Goal: Information Seeking & Learning: Learn about a topic

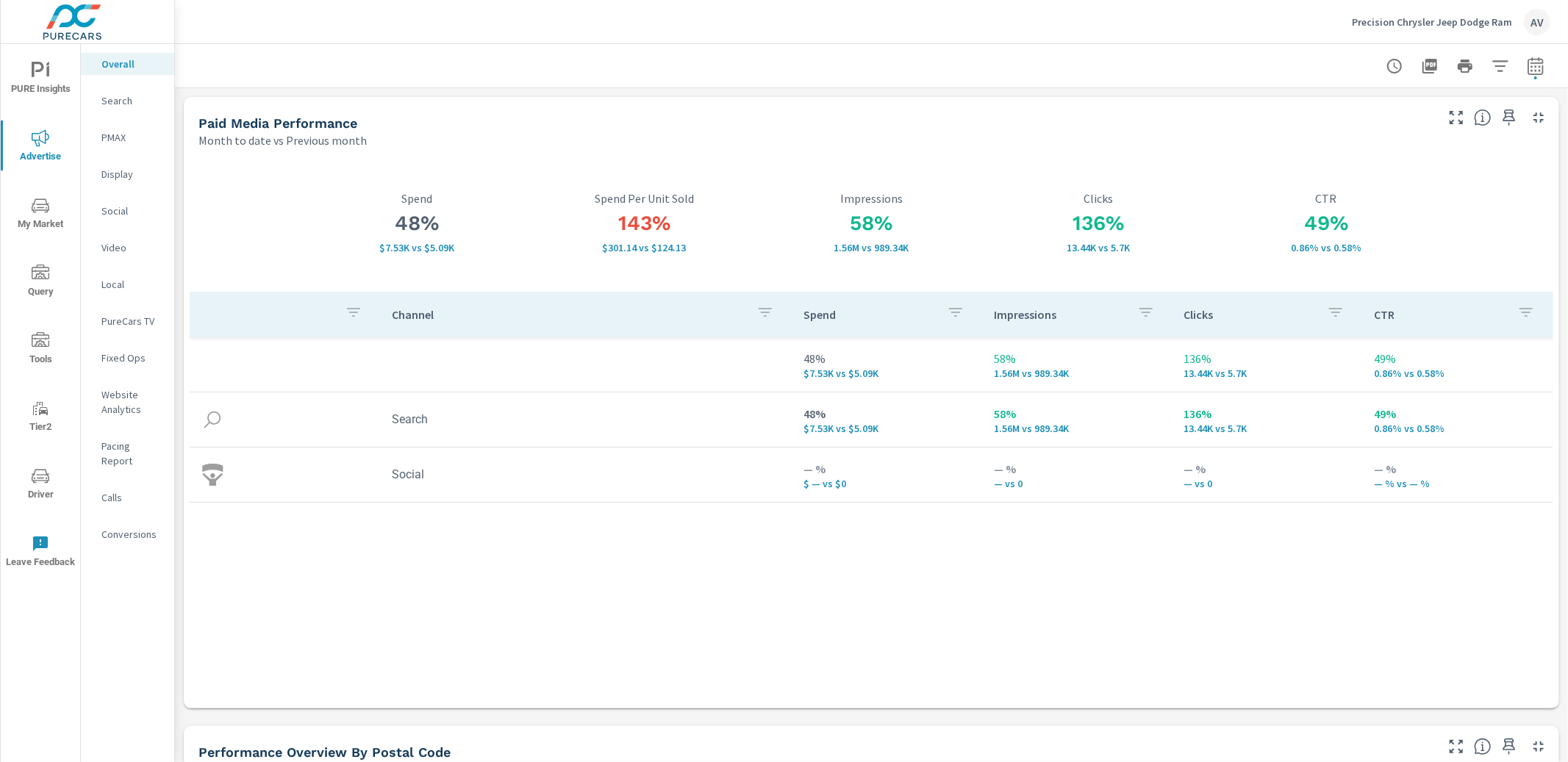
scroll to position [673, 0]
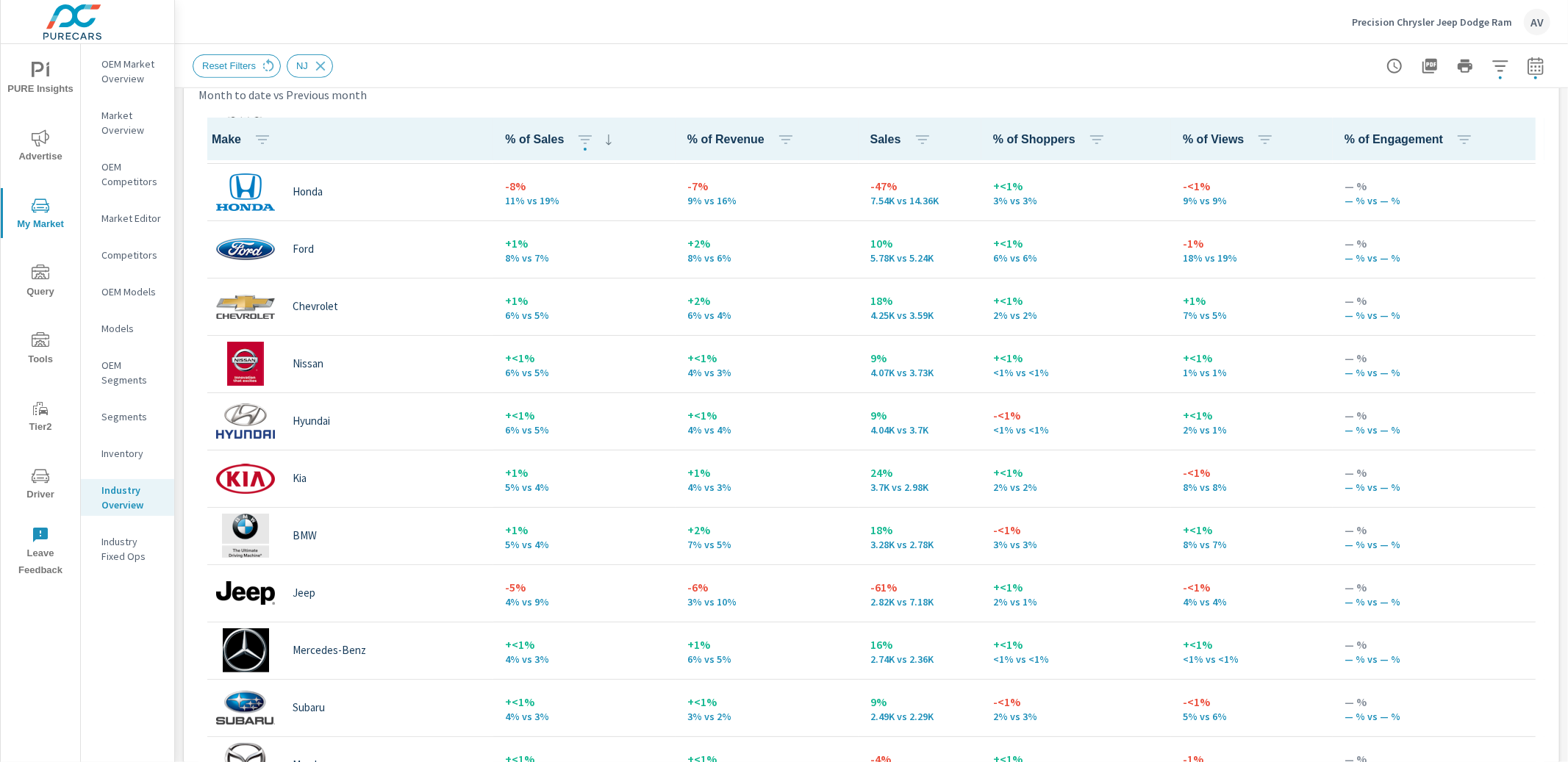
scroll to position [67, 0]
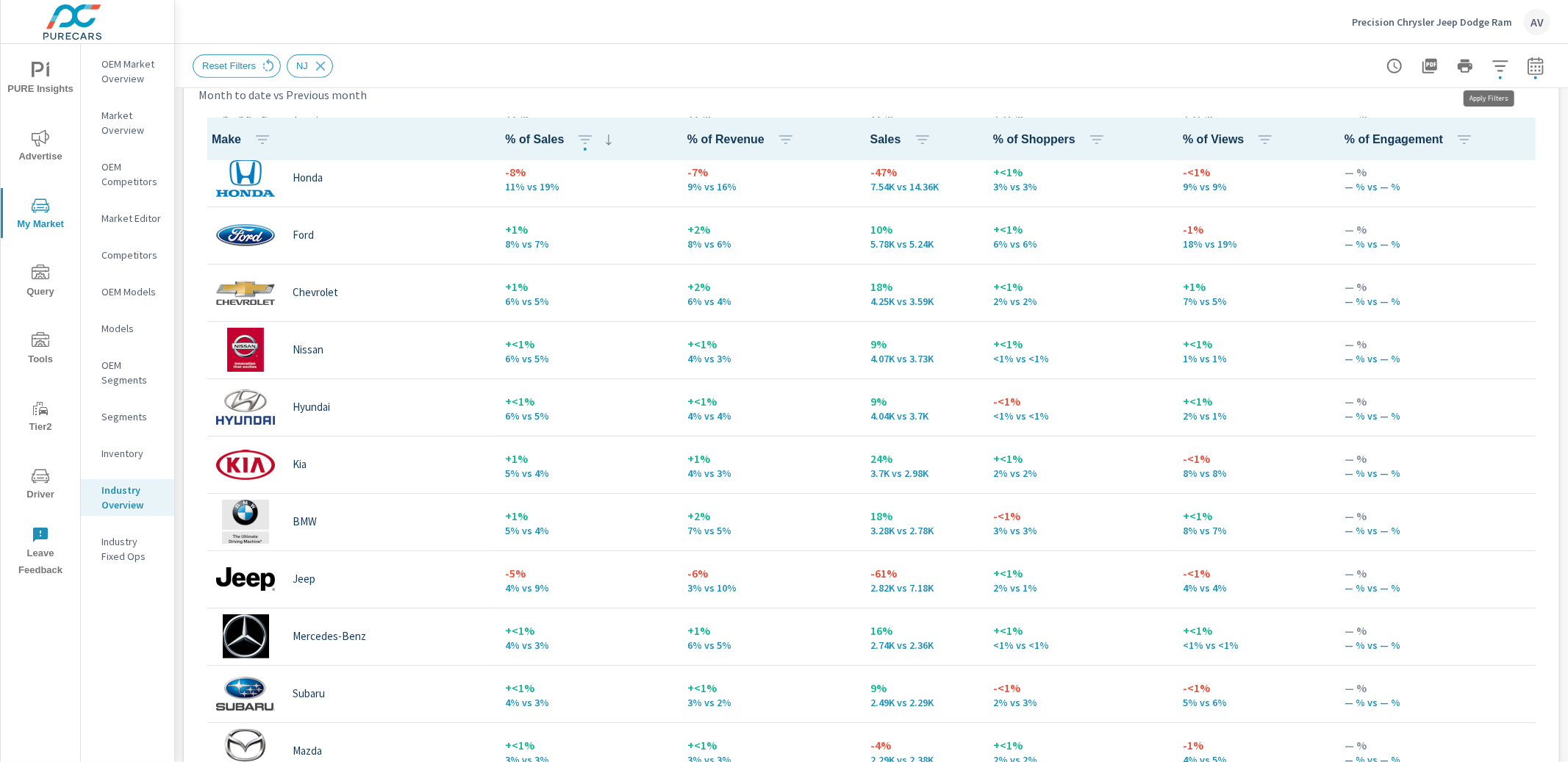
click at [1497, 64] on icon "button" at bounding box center [1501, 66] width 18 height 18
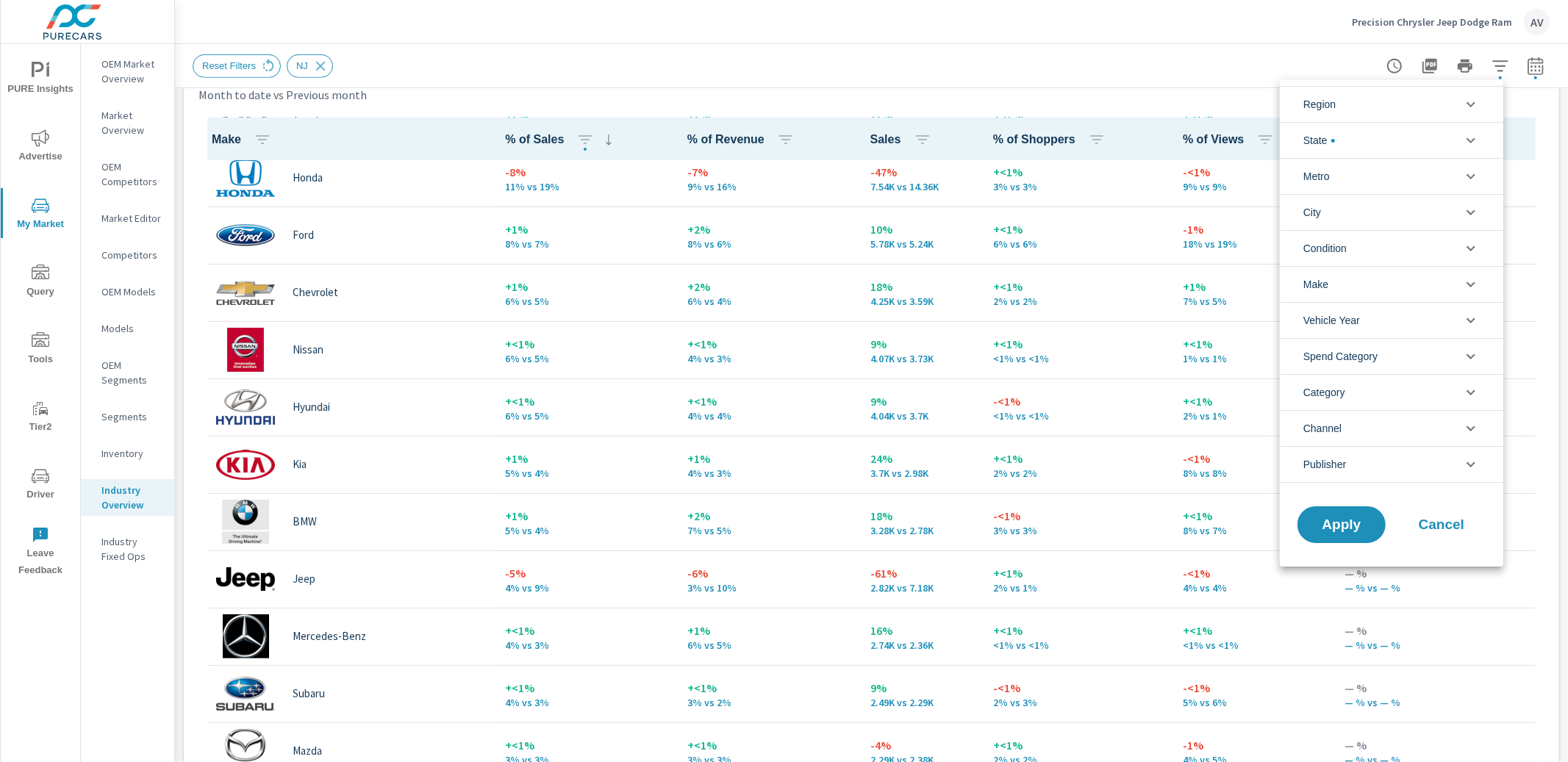
click at [1355, 285] on li "Make" at bounding box center [1390, 284] width 223 height 36
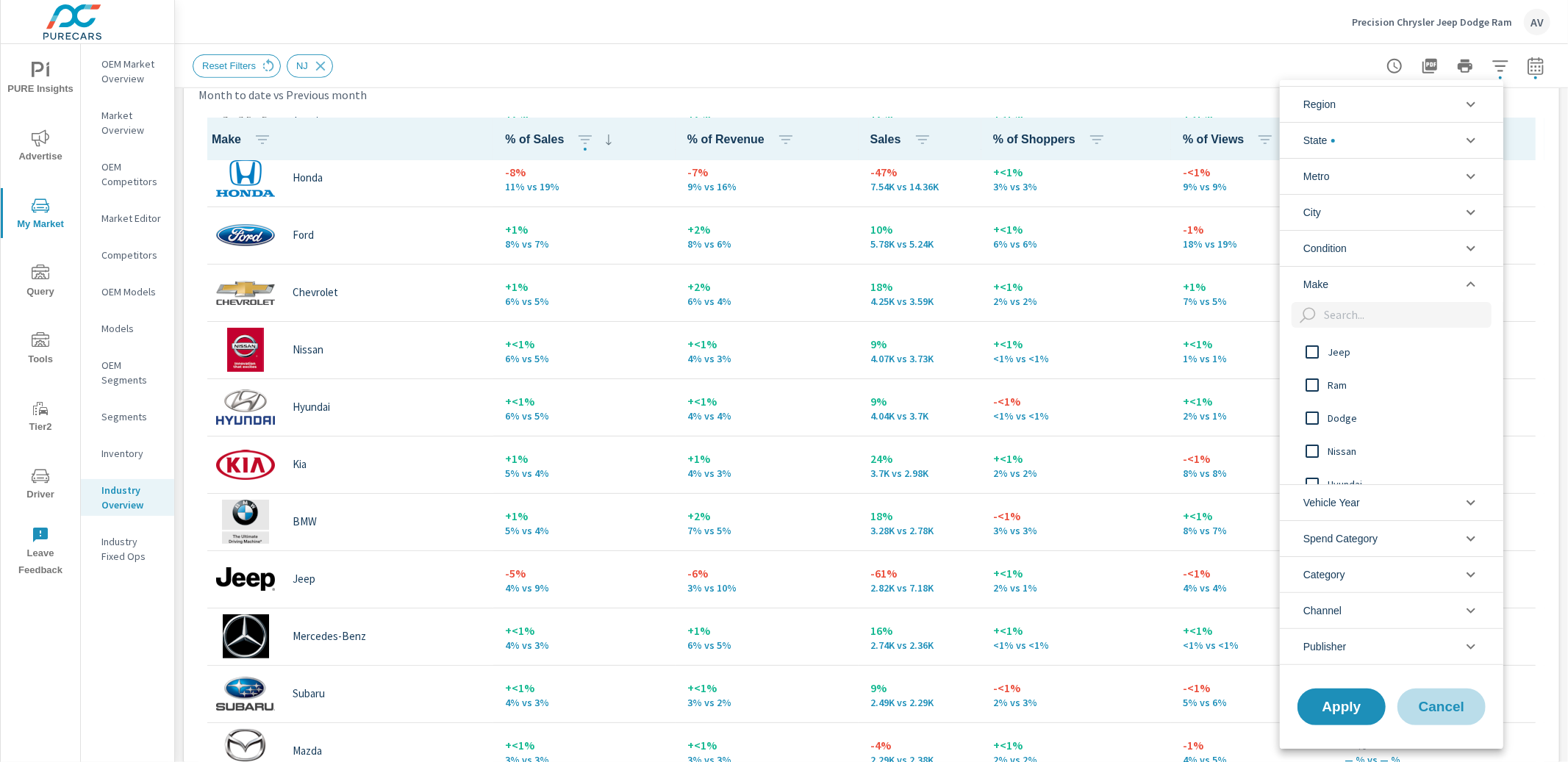
click at [1443, 711] on span "Cancel" at bounding box center [1441, 706] width 59 height 13
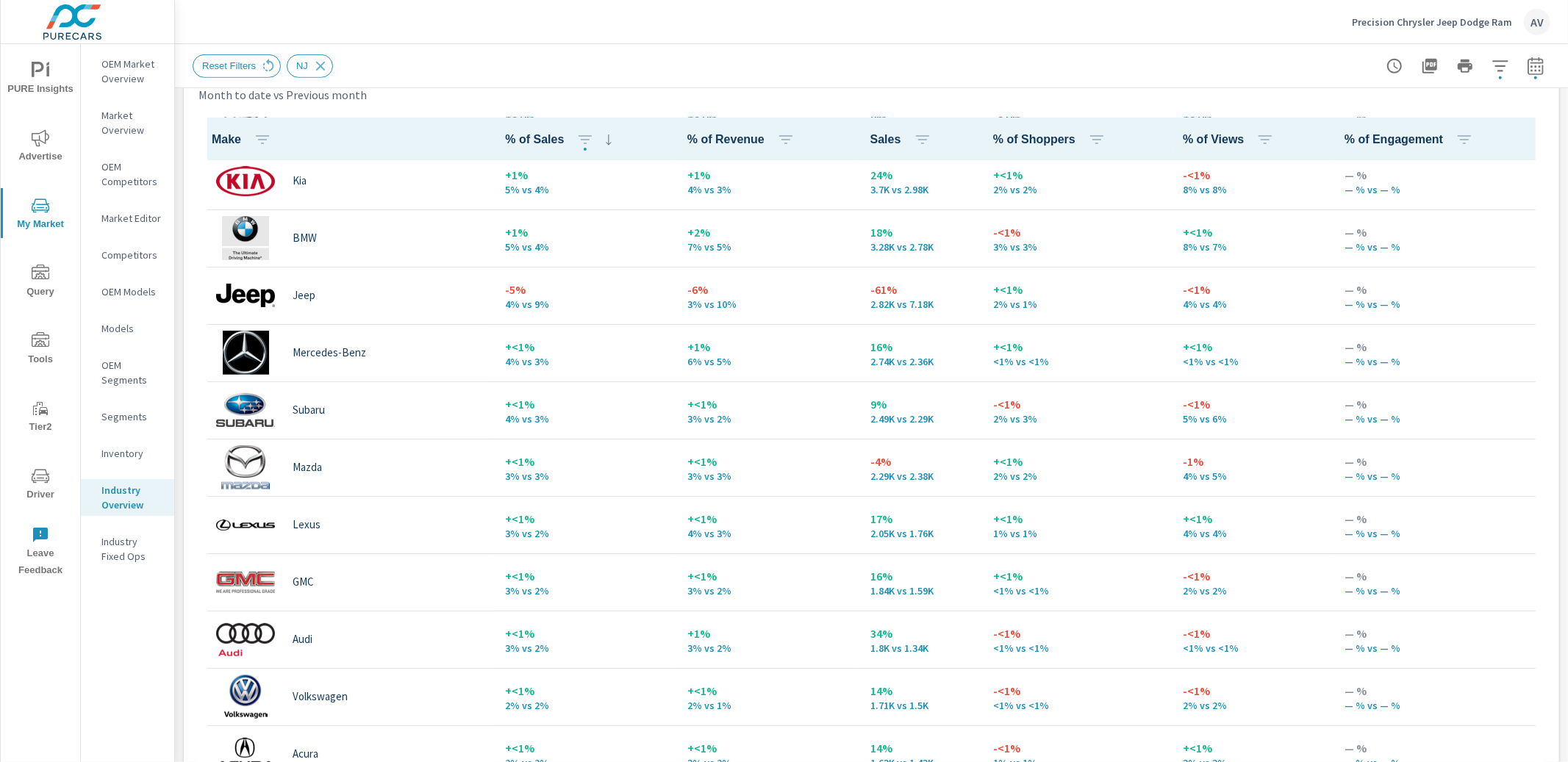
scroll to position [355, 0]
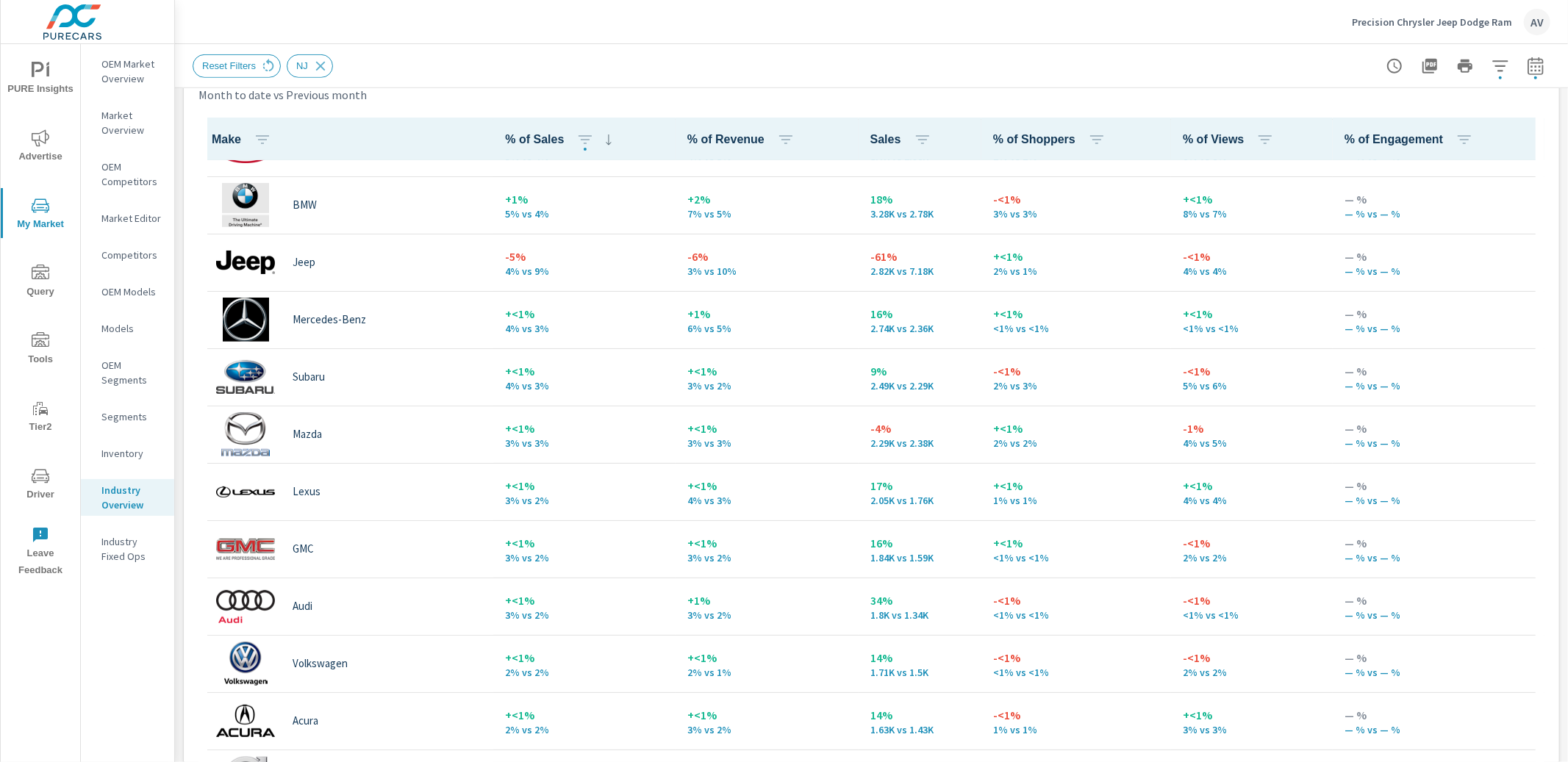
scroll to position [387, 0]
click at [1492, 68] on icon "button" at bounding box center [1501, 66] width 18 height 18
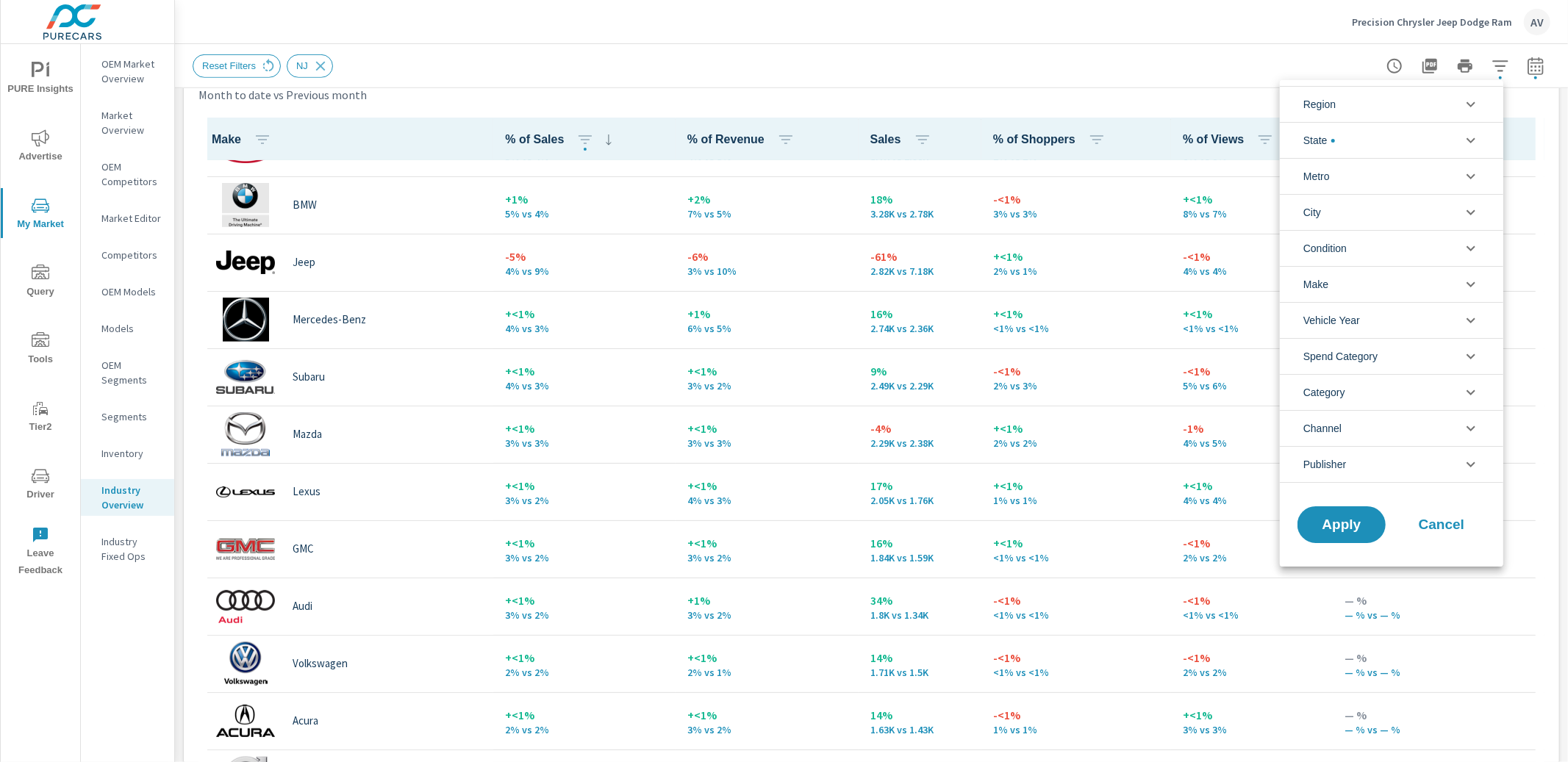
click at [1429, 103] on li "Region" at bounding box center [1390, 104] width 223 height 36
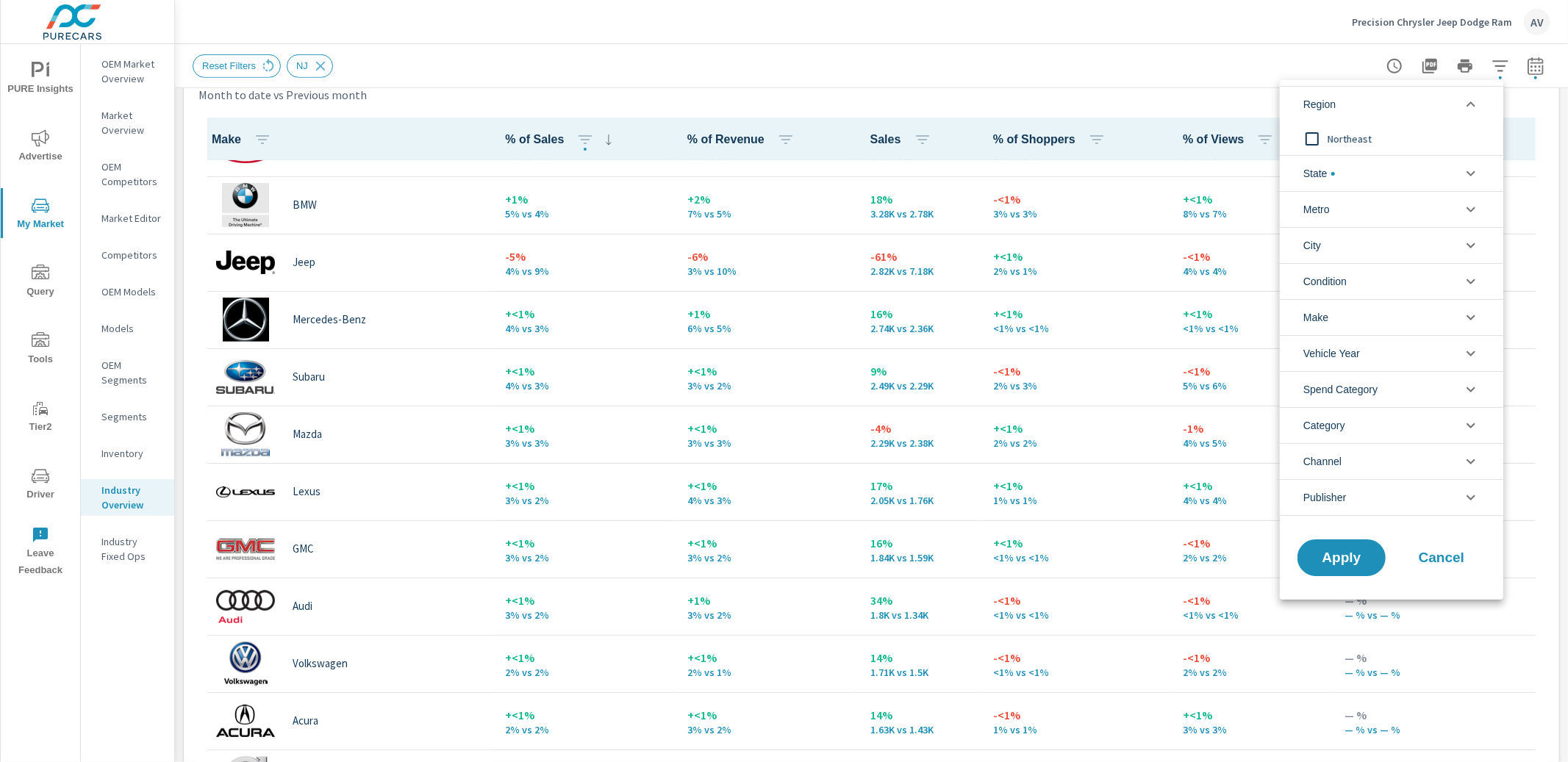
click at [1418, 100] on li "Region" at bounding box center [1390, 104] width 223 height 36
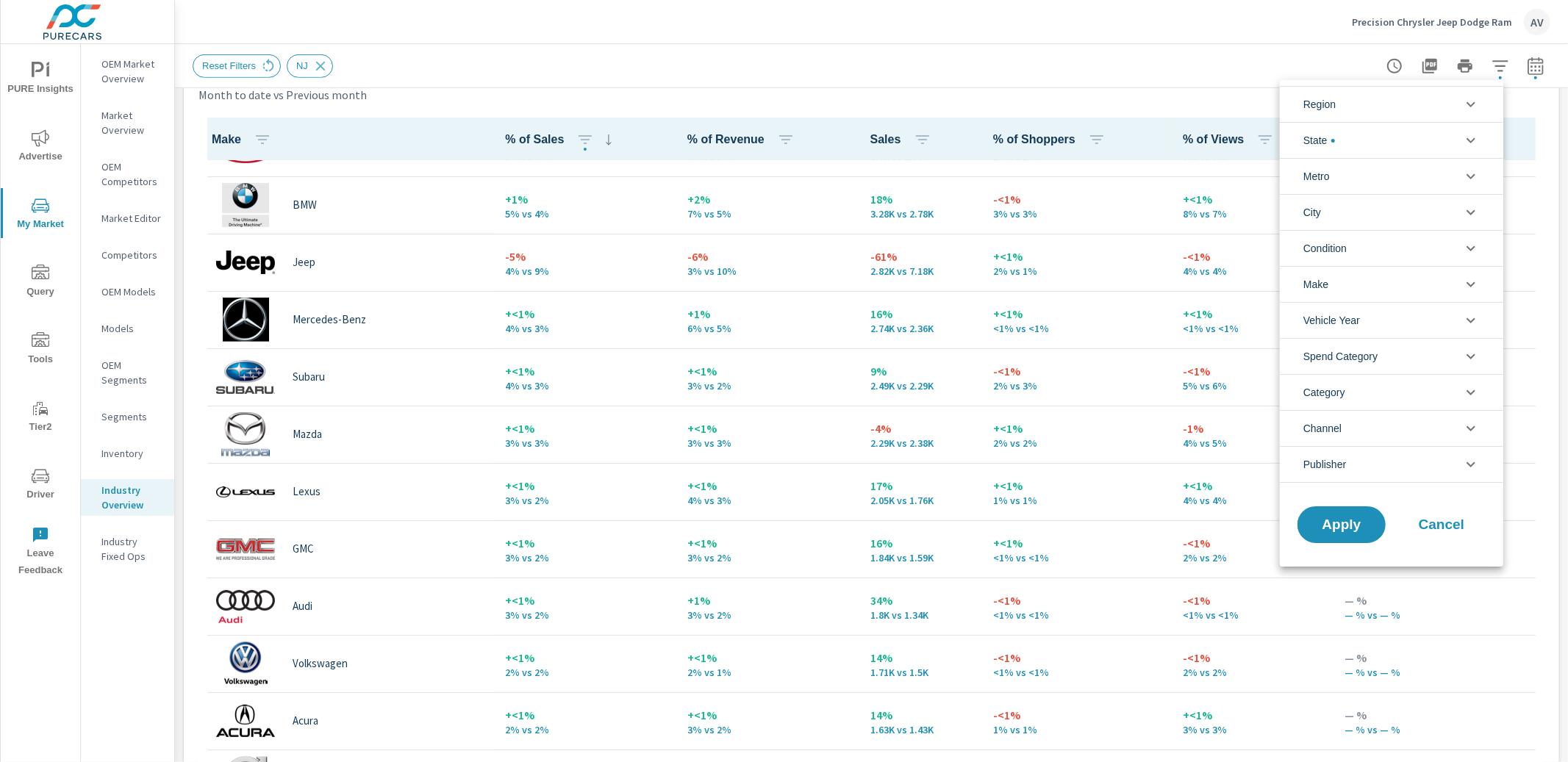
click at [1067, 78] on div at bounding box center [784, 381] width 1568 height 762
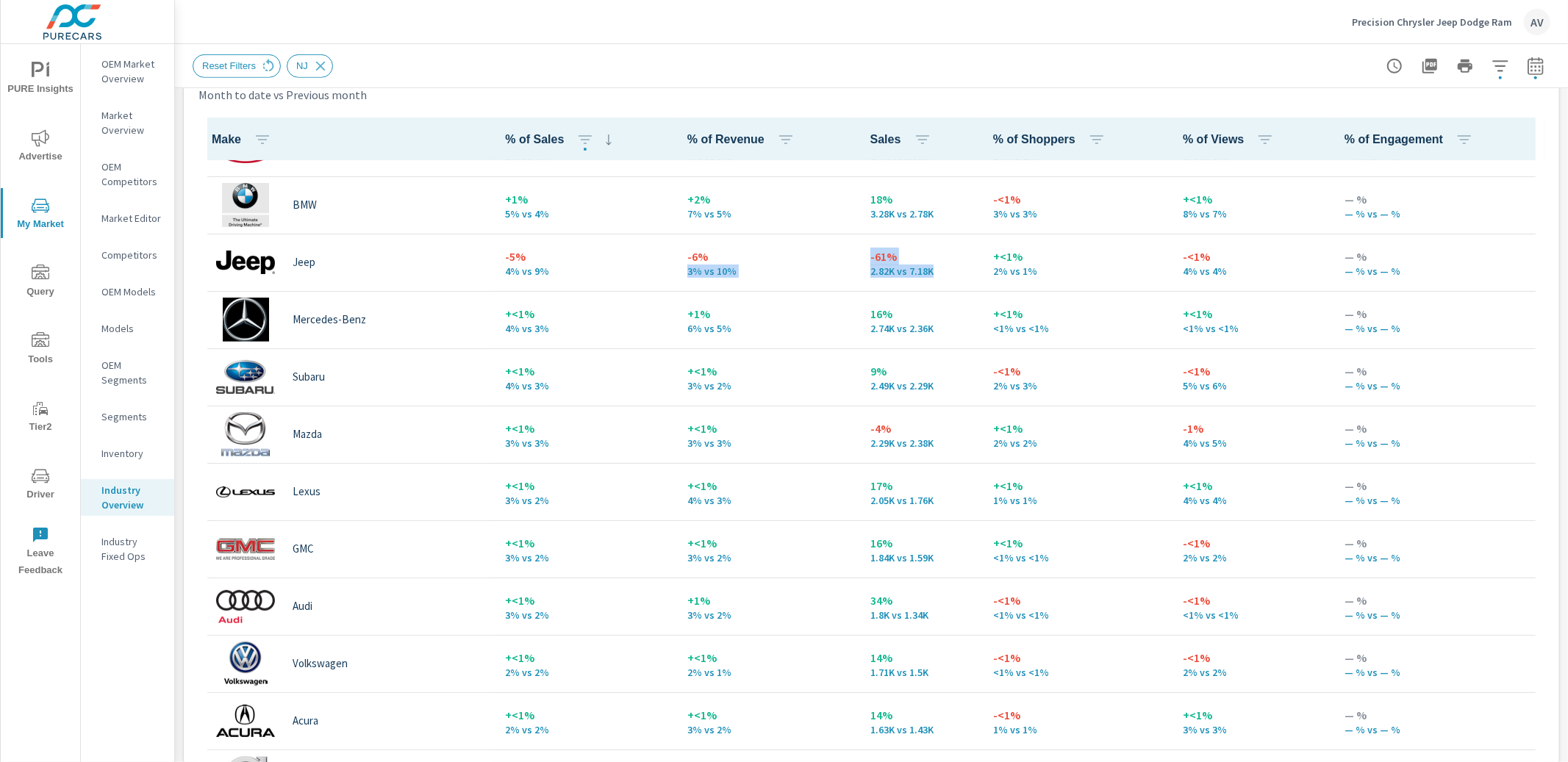
drag, startPoint x: 899, startPoint y: 269, endPoint x: 804, endPoint y: 253, distance: 96.3
click at [804, 253] on tr "Jeep -5% 4% vs 9% -6% 3% vs 10% -61% 2.82K vs 7.18K +<1% 2% vs 1% -<1% 4% vs 4%…" at bounding box center [871, 263] width 1346 height 58
click at [793, 263] on p "-6%" at bounding box center [766, 257] width 160 height 18
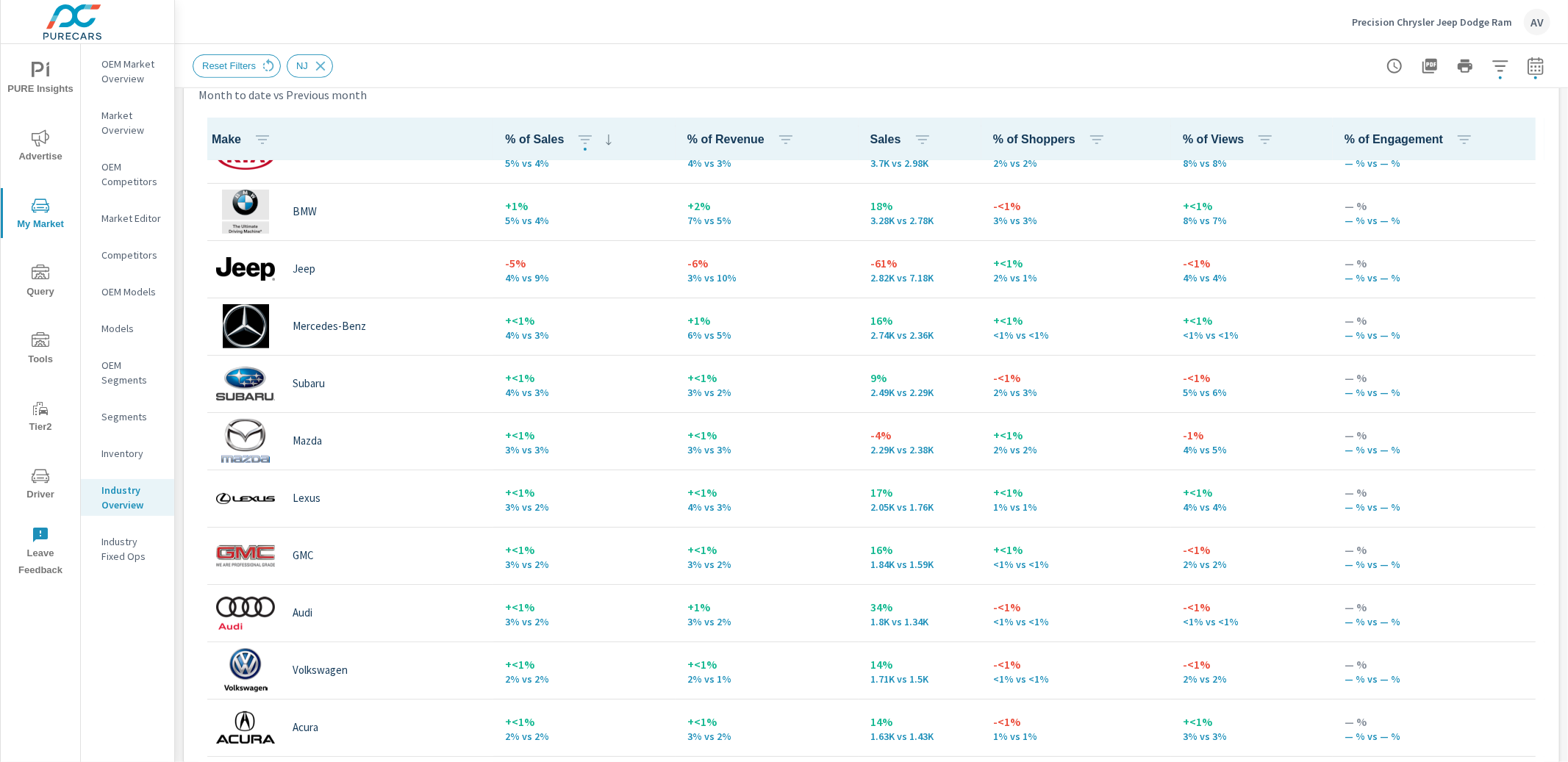
scroll to position [381, 0]
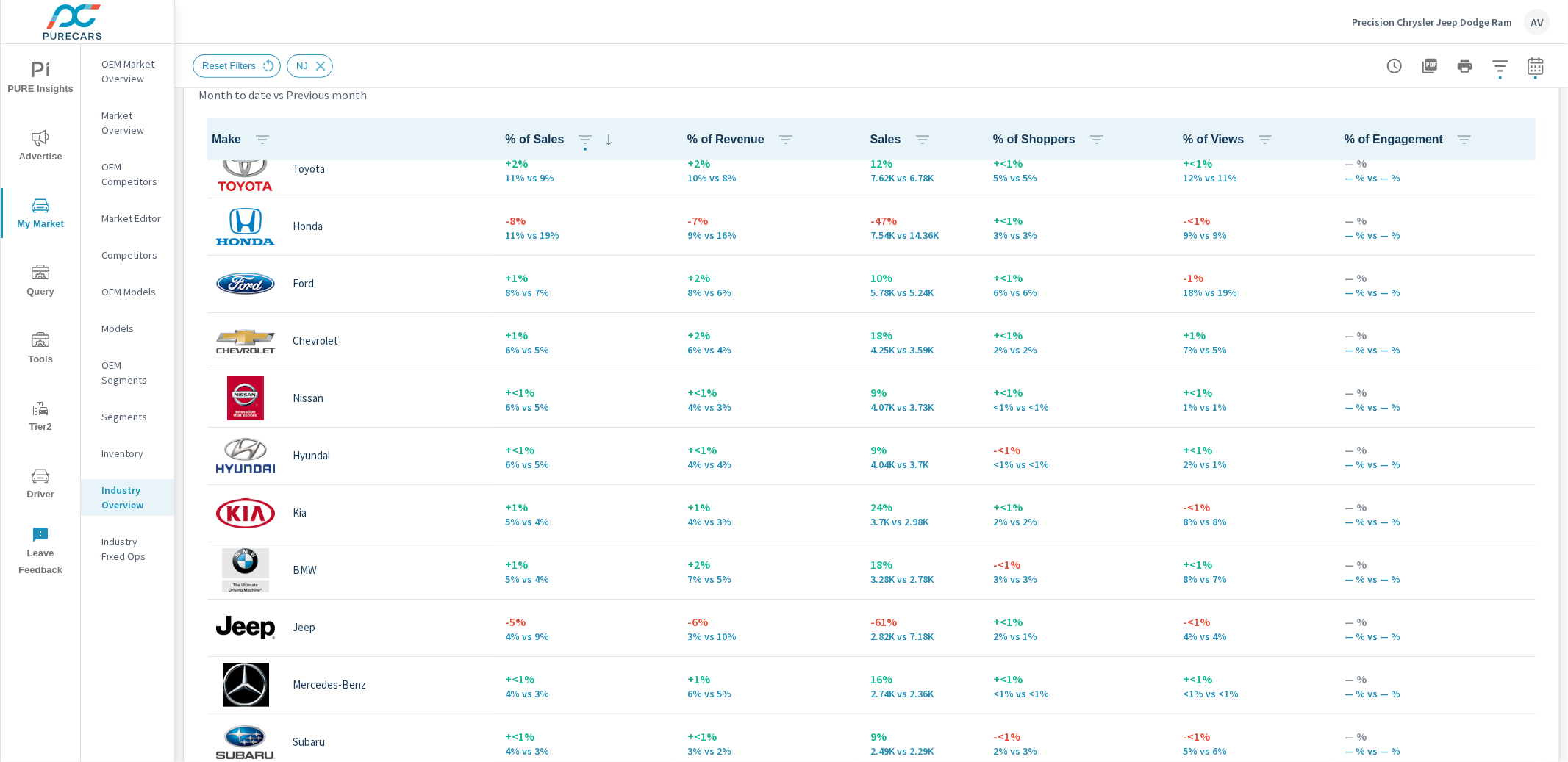
scroll to position [23, 0]
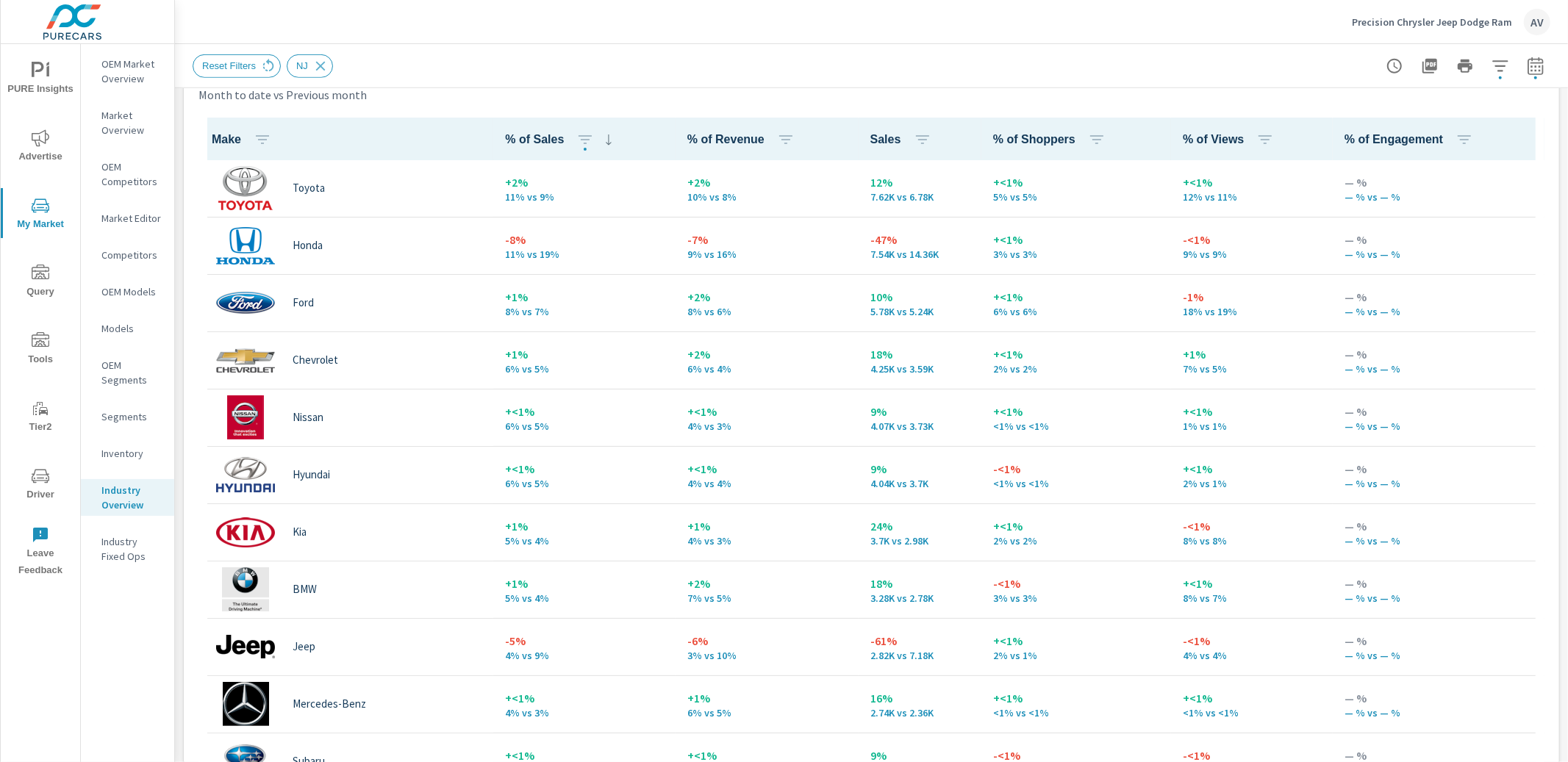
scroll to position [672, 0]
click at [180, 289] on div "Sales Benchmarking Month to date vs Previous month -35% 36 vs 55 Dealer Sales -…" at bounding box center [870, 202] width 1392 height 1573
click at [183, 305] on div "Sales Benchmarking Month to date vs Previous month -35% 36 vs 55 Dealer Sales -…" at bounding box center [870, 202] width 1392 height 1573
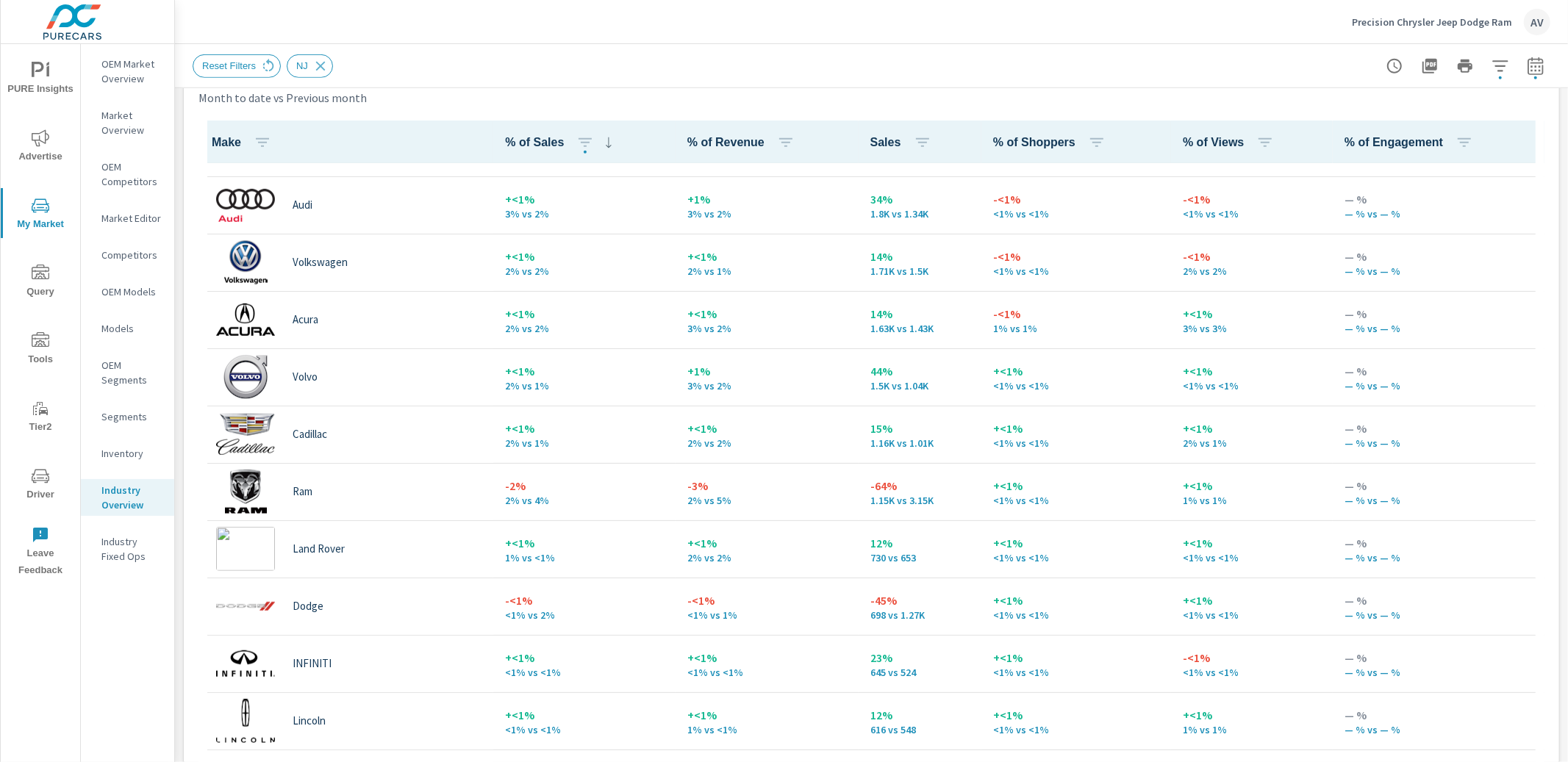
scroll to position [792, 0]
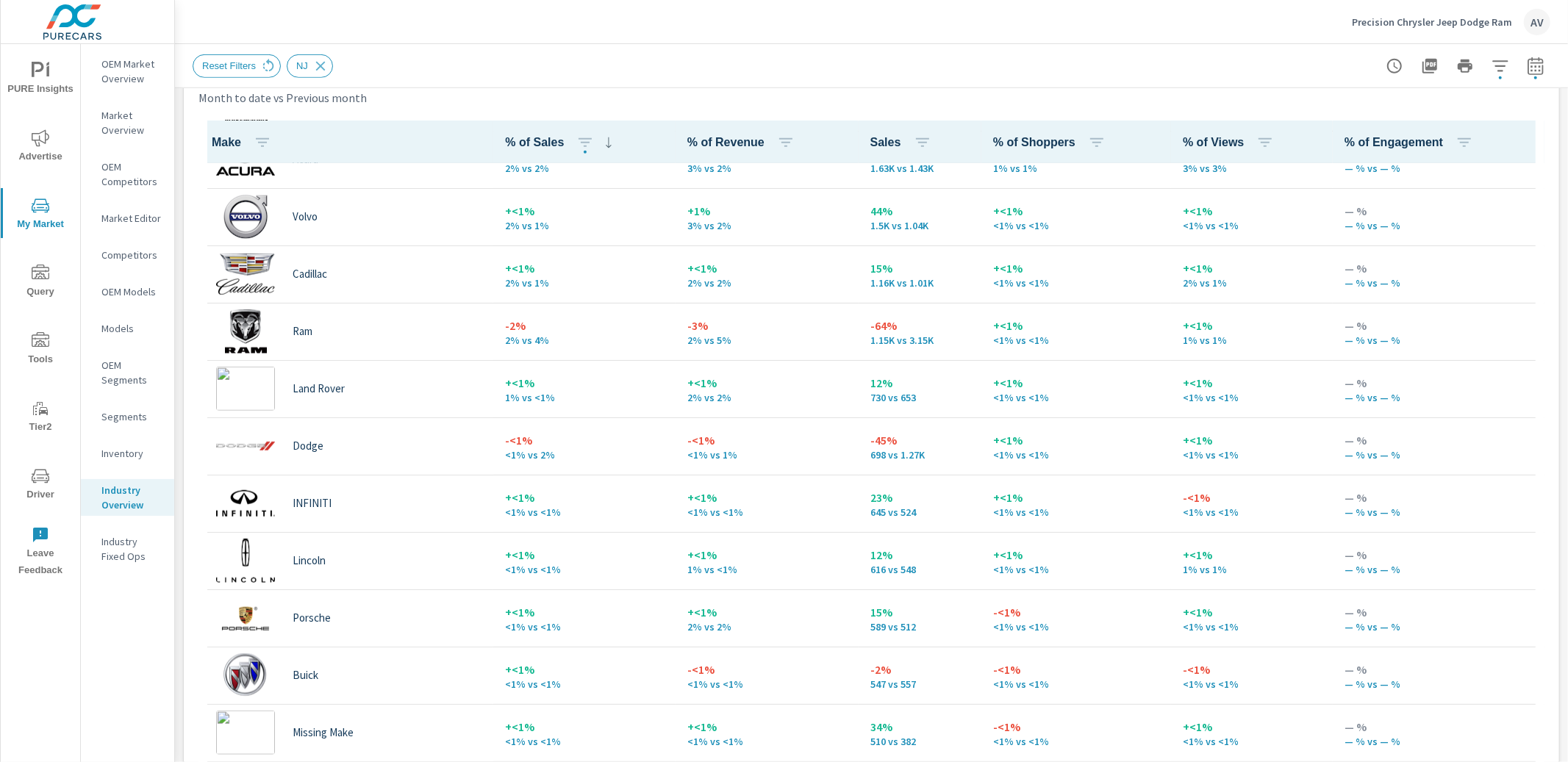
scroll to position [1023, 0]
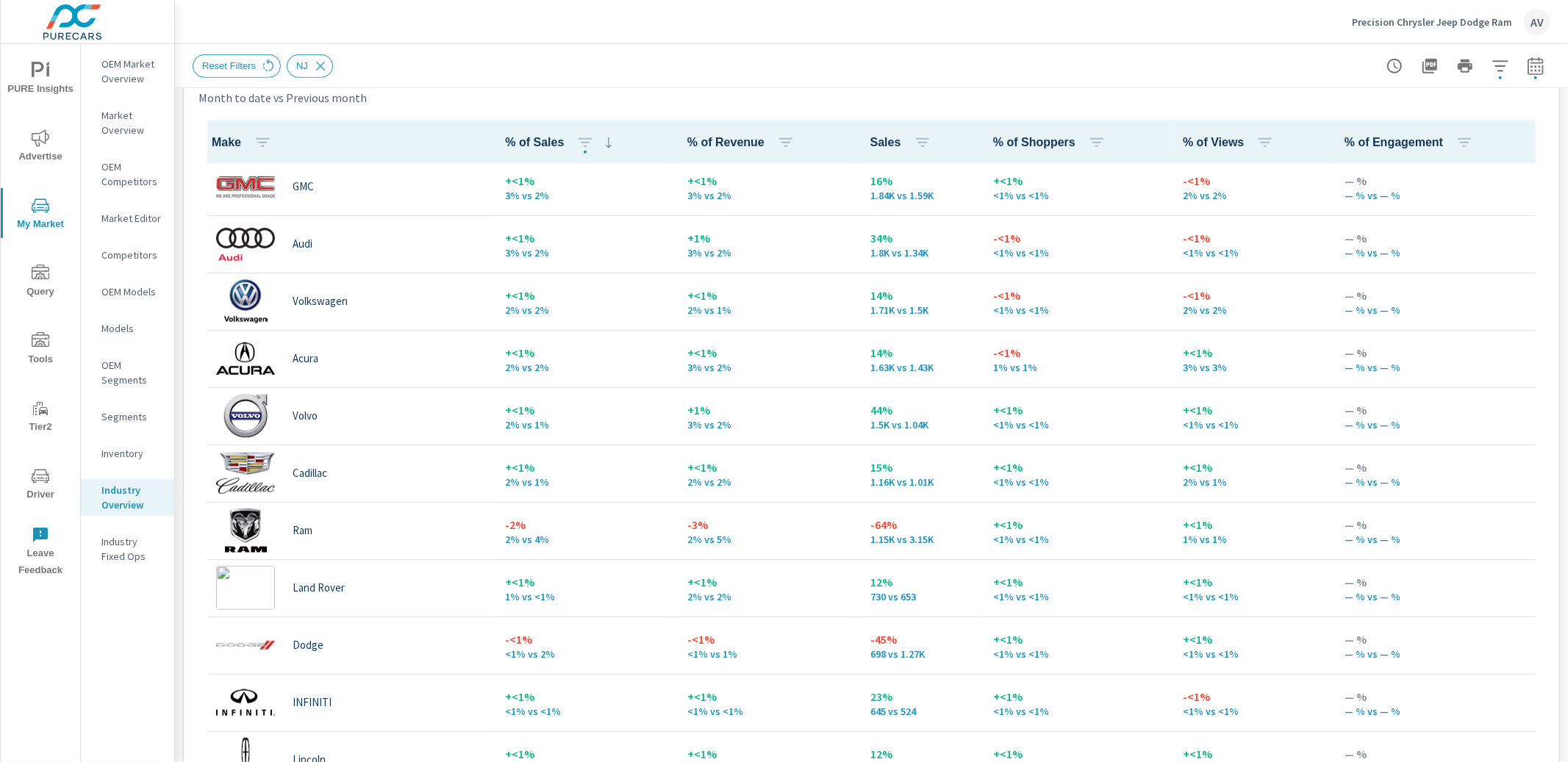
scroll to position [744, 0]
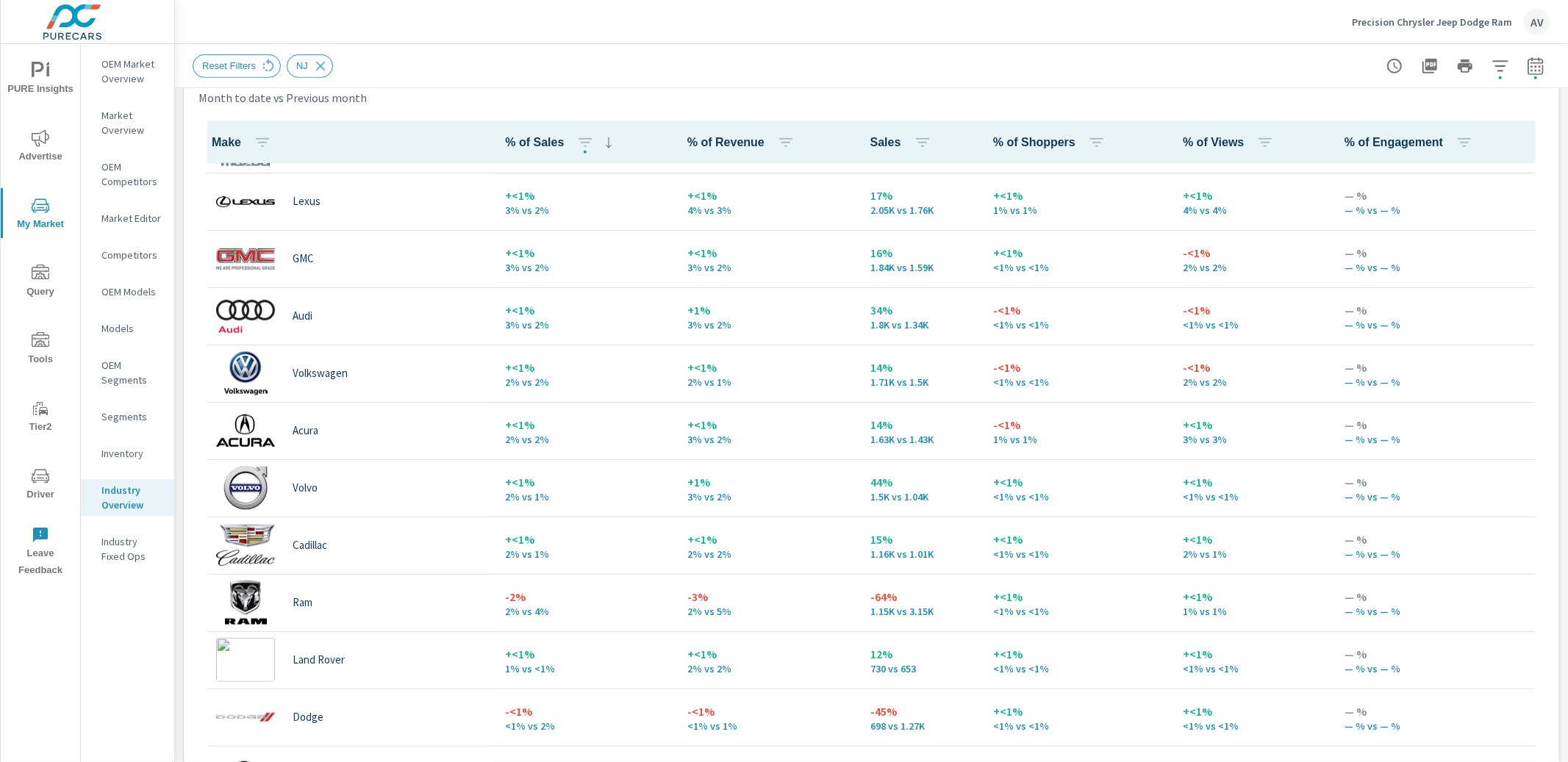
scroll to position [674, 0]
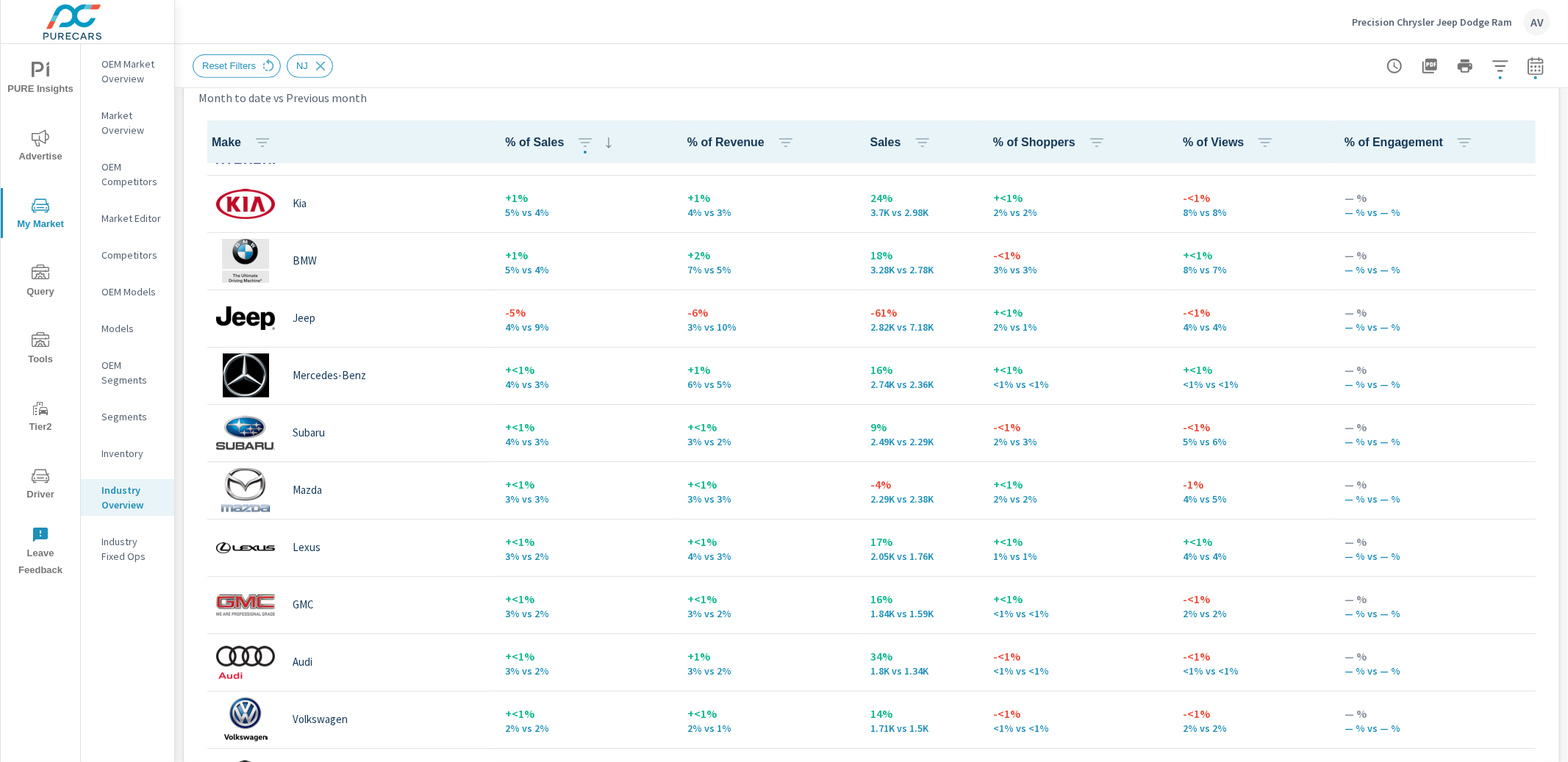
scroll to position [217, 0]
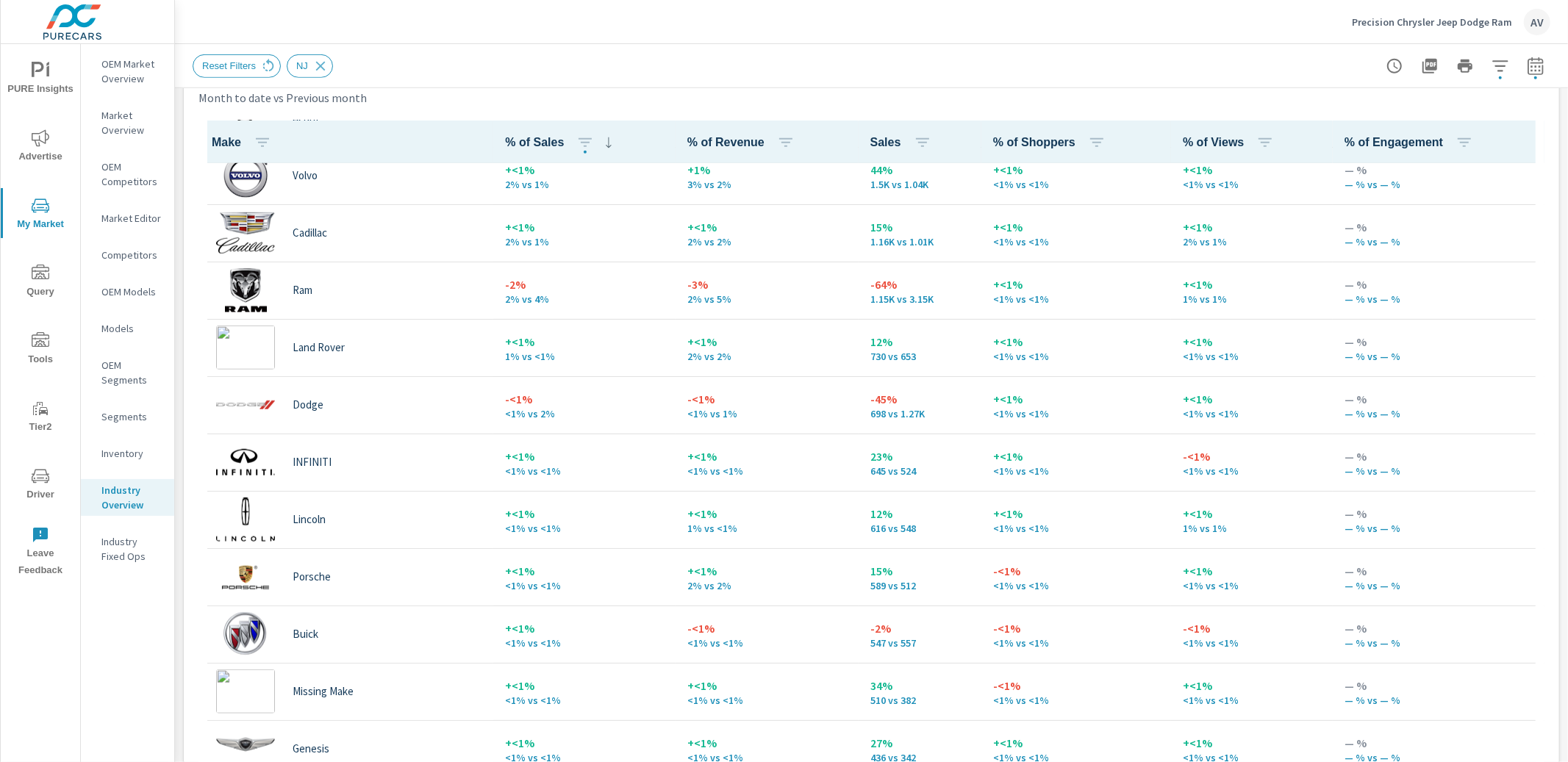
scroll to position [993, 0]
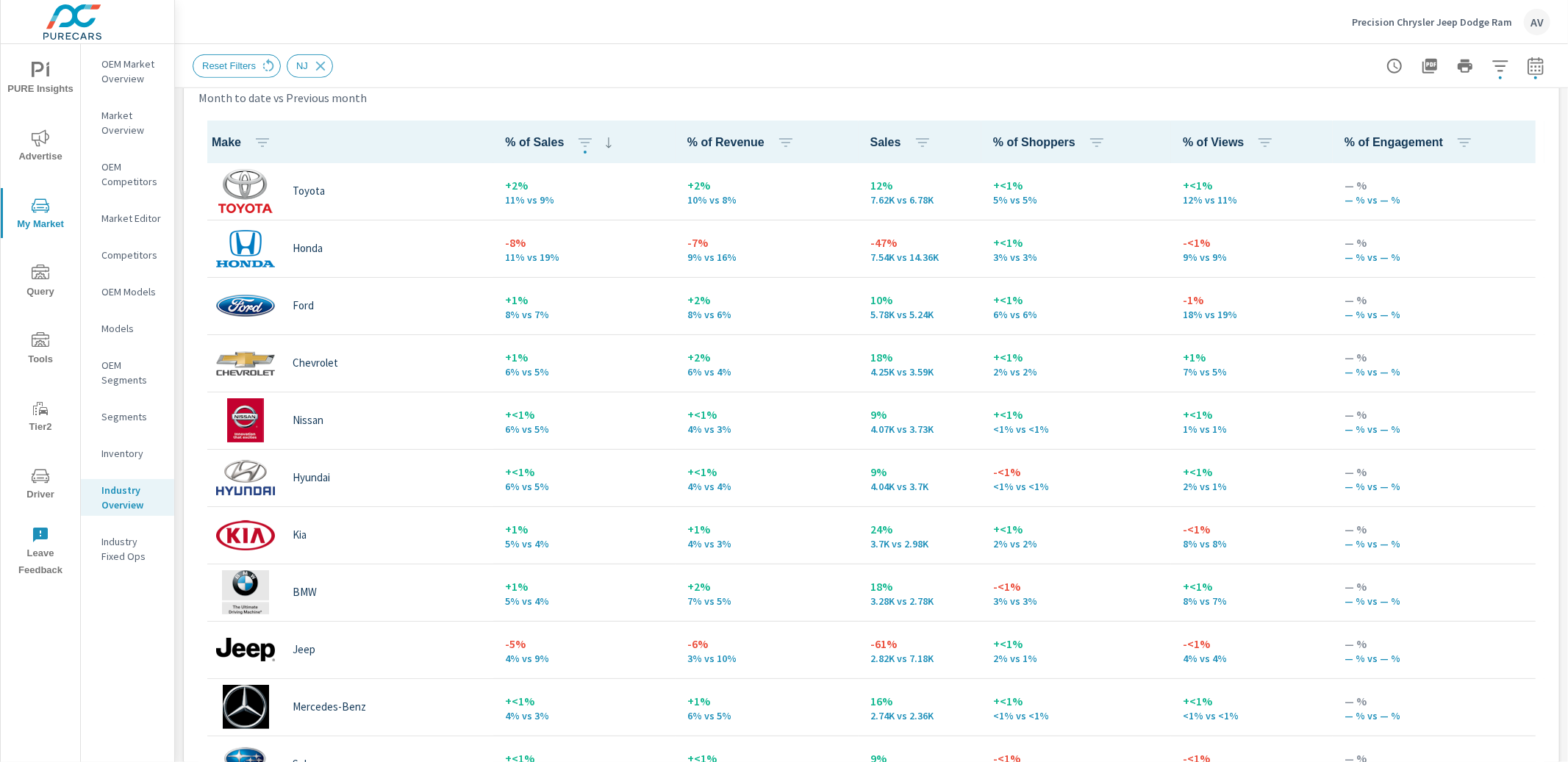
click at [779, 89] on div "Month to date vs Previous month" at bounding box center [784, 98] width 1172 height 18
click at [683, 89] on div "Month to date vs Previous month" at bounding box center [784, 98] width 1172 height 18
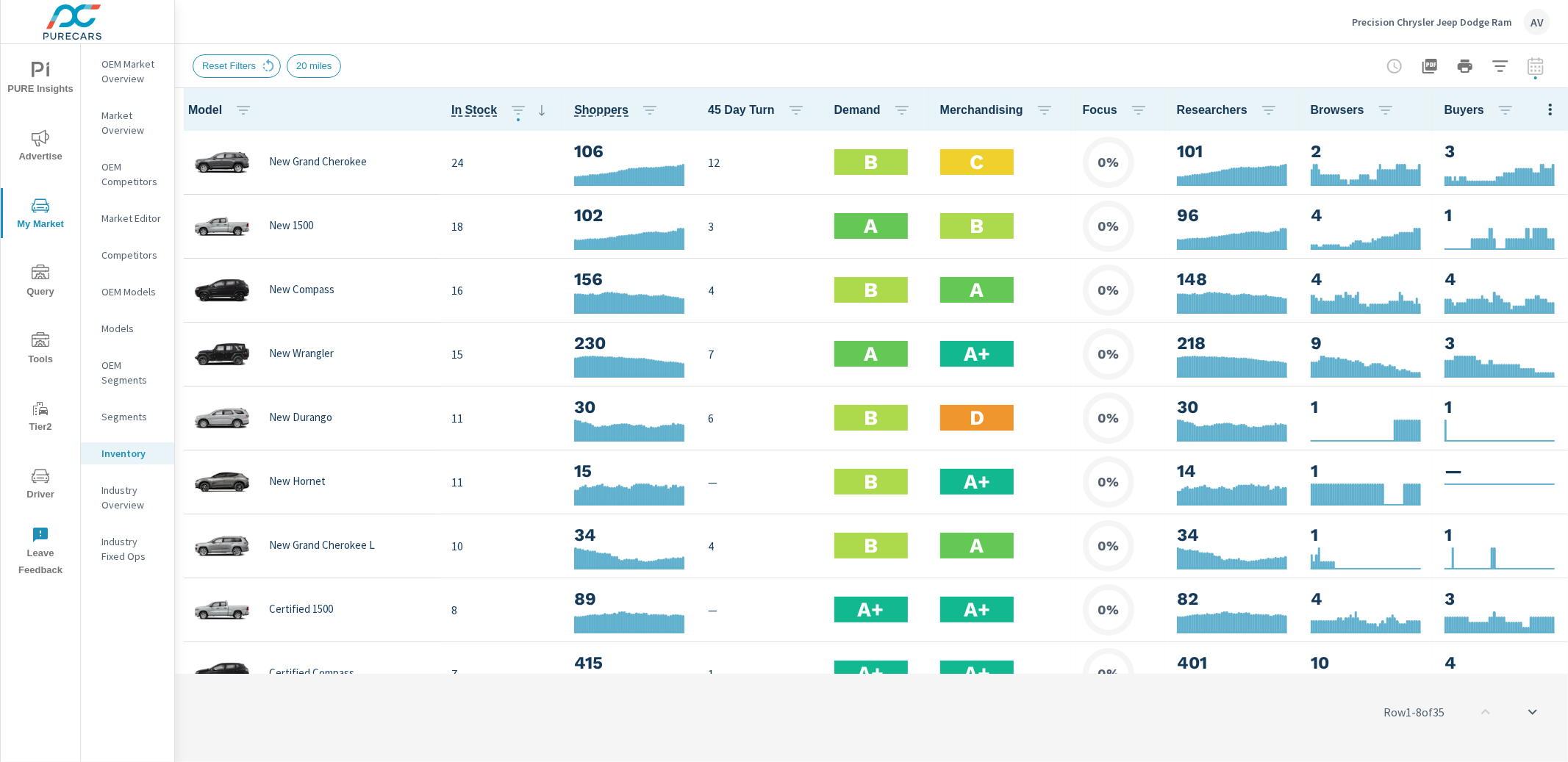
click at [1203, 71] on div "Reset Filters 20 miles" at bounding box center [768, 66] width 1152 height 24
click at [917, 41] on div "Precision Chrysler Jeep Dodge Ram AV" at bounding box center [871, 22] width 1358 height 44
click at [765, 40] on div "Precision Chrysler Jeep Dodge Ram AV" at bounding box center [871, 22] width 1358 height 44
click at [767, 34] on div "Precision Chrysler Jeep Dodge Ram AV" at bounding box center [871, 22] width 1358 height 44
click at [1145, 60] on div "Reset Filters 20 miles" at bounding box center [768, 66] width 1152 height 24
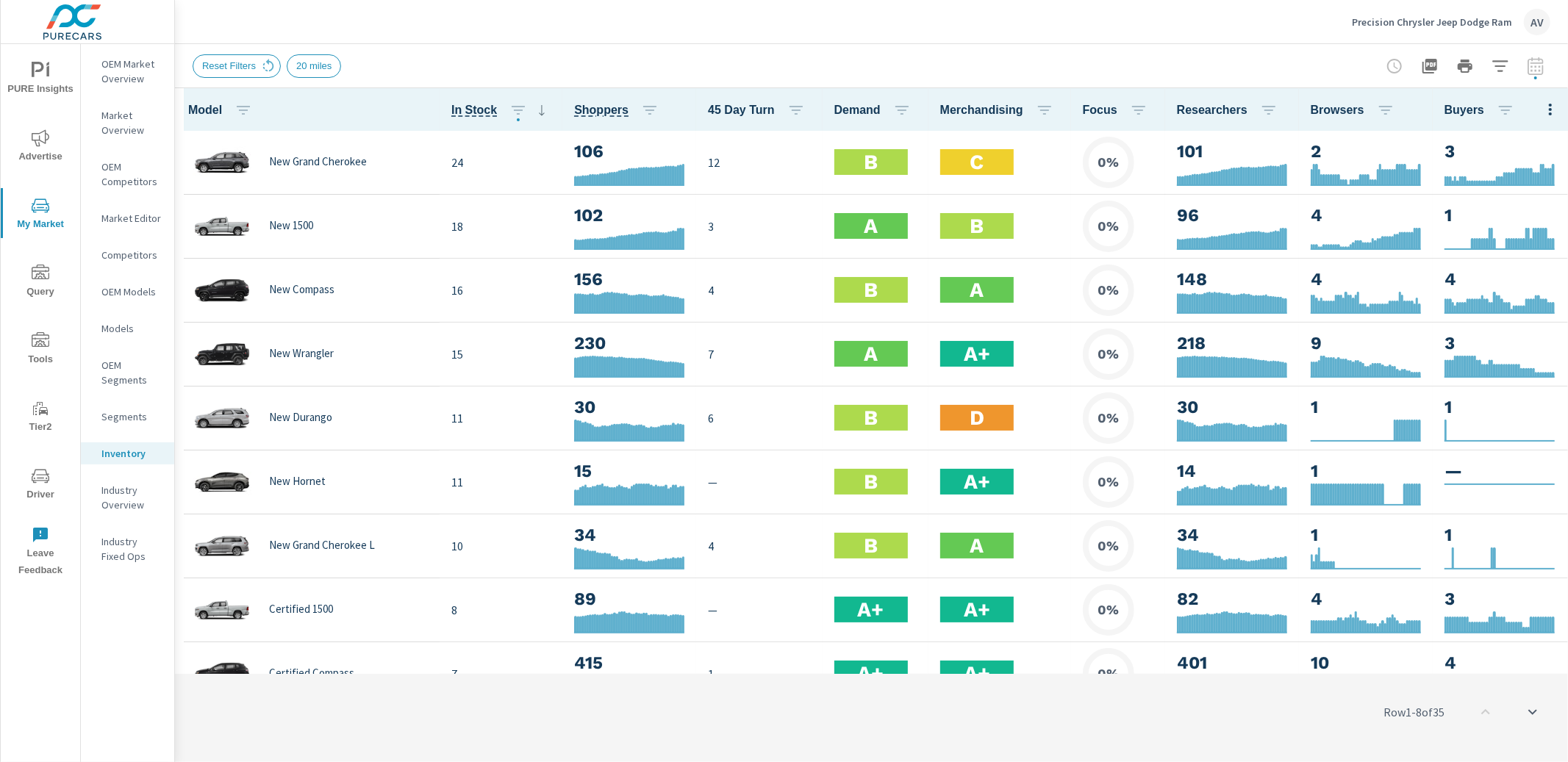
click at [557, 48] on div "Reset Filters 20 miles" at bounding box center [871, 65] width 1358 height 44
click at [752, 40] on div "Precision Chrysler Jeep Dodge Ram AV" at bounding box center [871, 22] width 1358 height 44
click at [832, 50] on div "Reset Filters 20 miles" at bounding box center [871, 65] width 1358 height 44
click at [846, 64] on div "Reset Filters 20 miles" at bounding box center [768, 66] width 1152 height 24
click at [844, 65] on div "Reset Filters 20 miles" at bounding box center [768, 66] width 1152 height 24
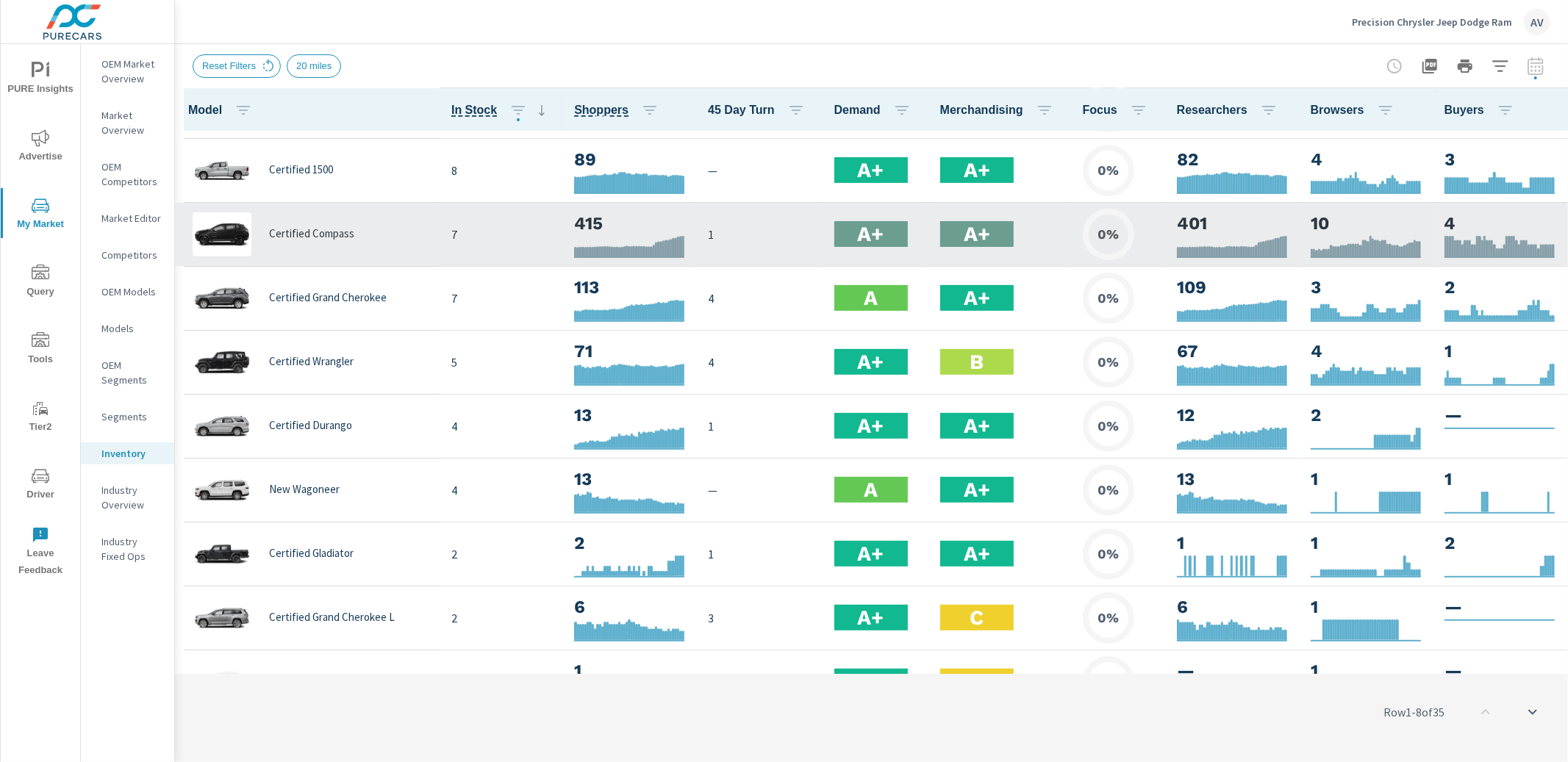
scroll to position [453, 0]
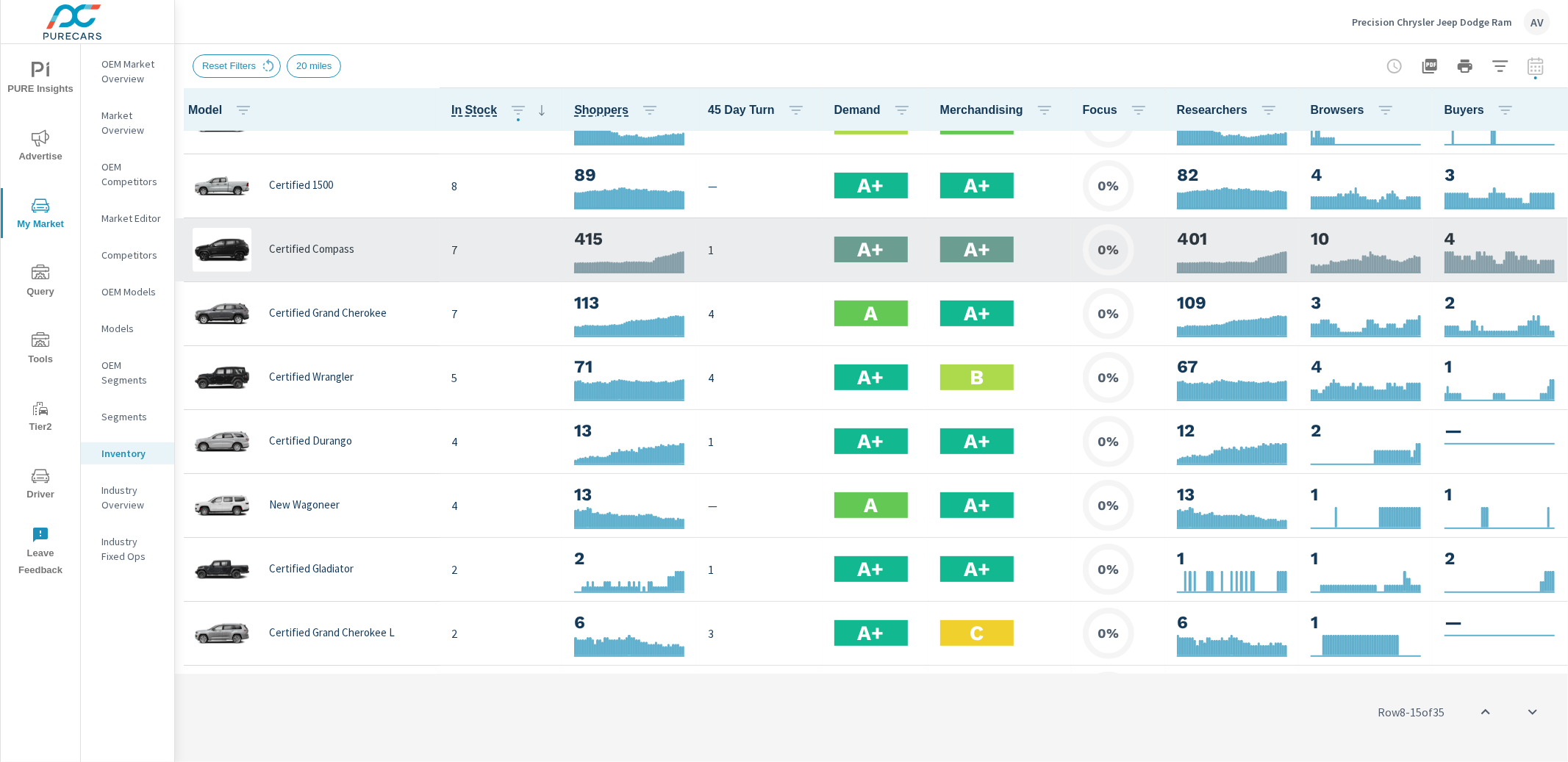
scroll to position [428, 0]
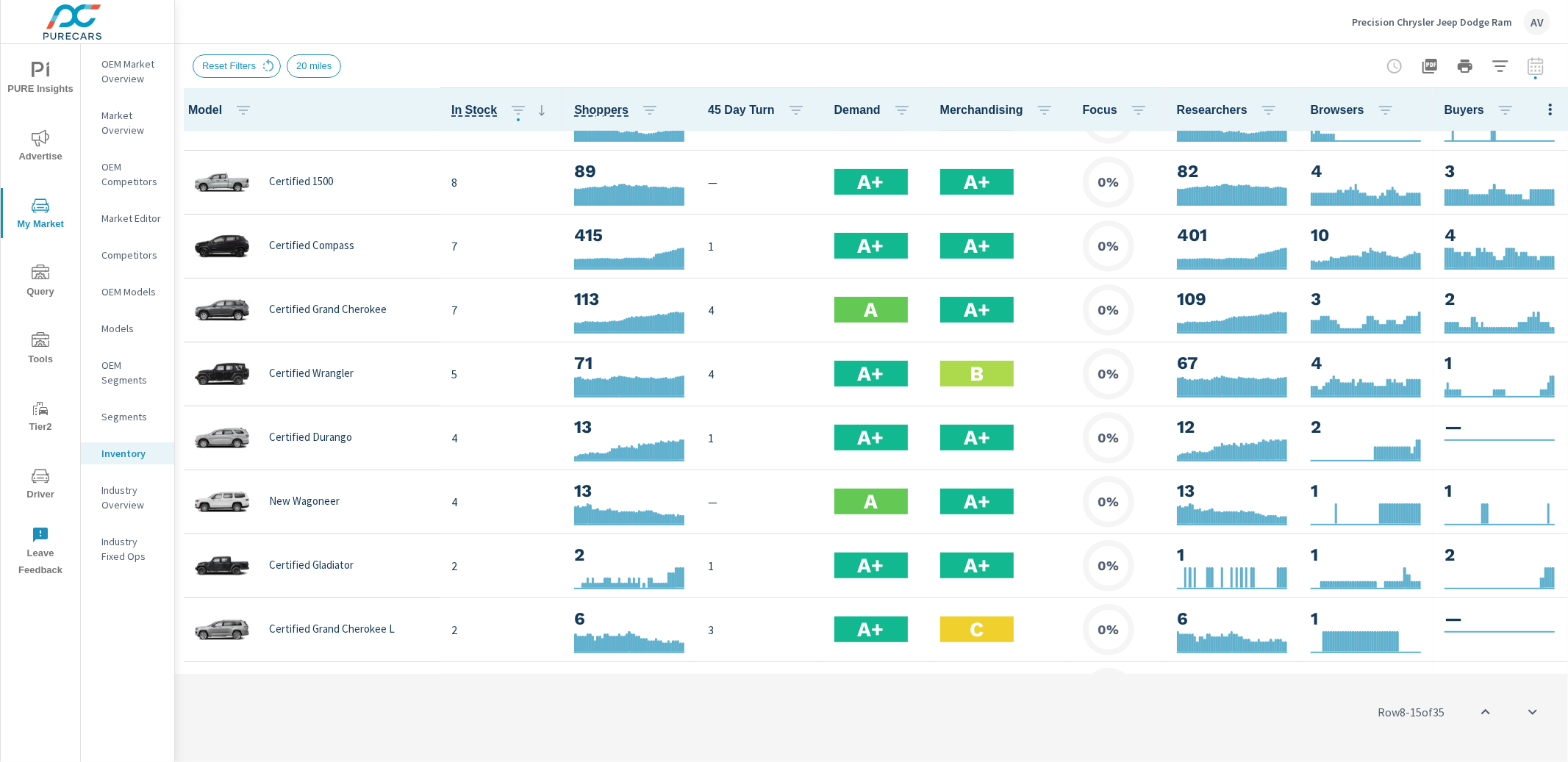
click at [897, 57] on div "Reset Filters 20 miles" at bounding box center [768, 66] width 1152 height 24
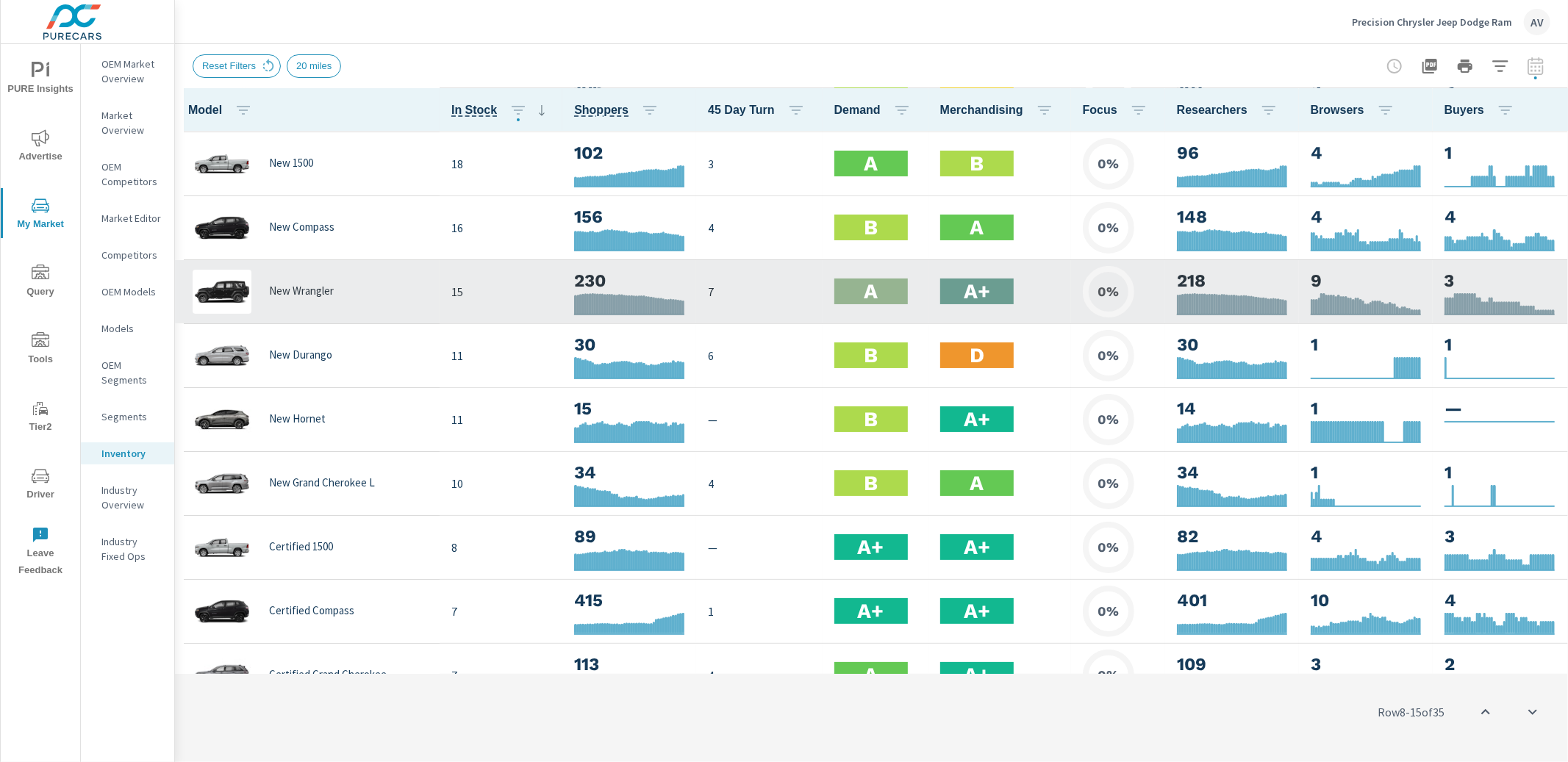
scroll to position [60, 0]
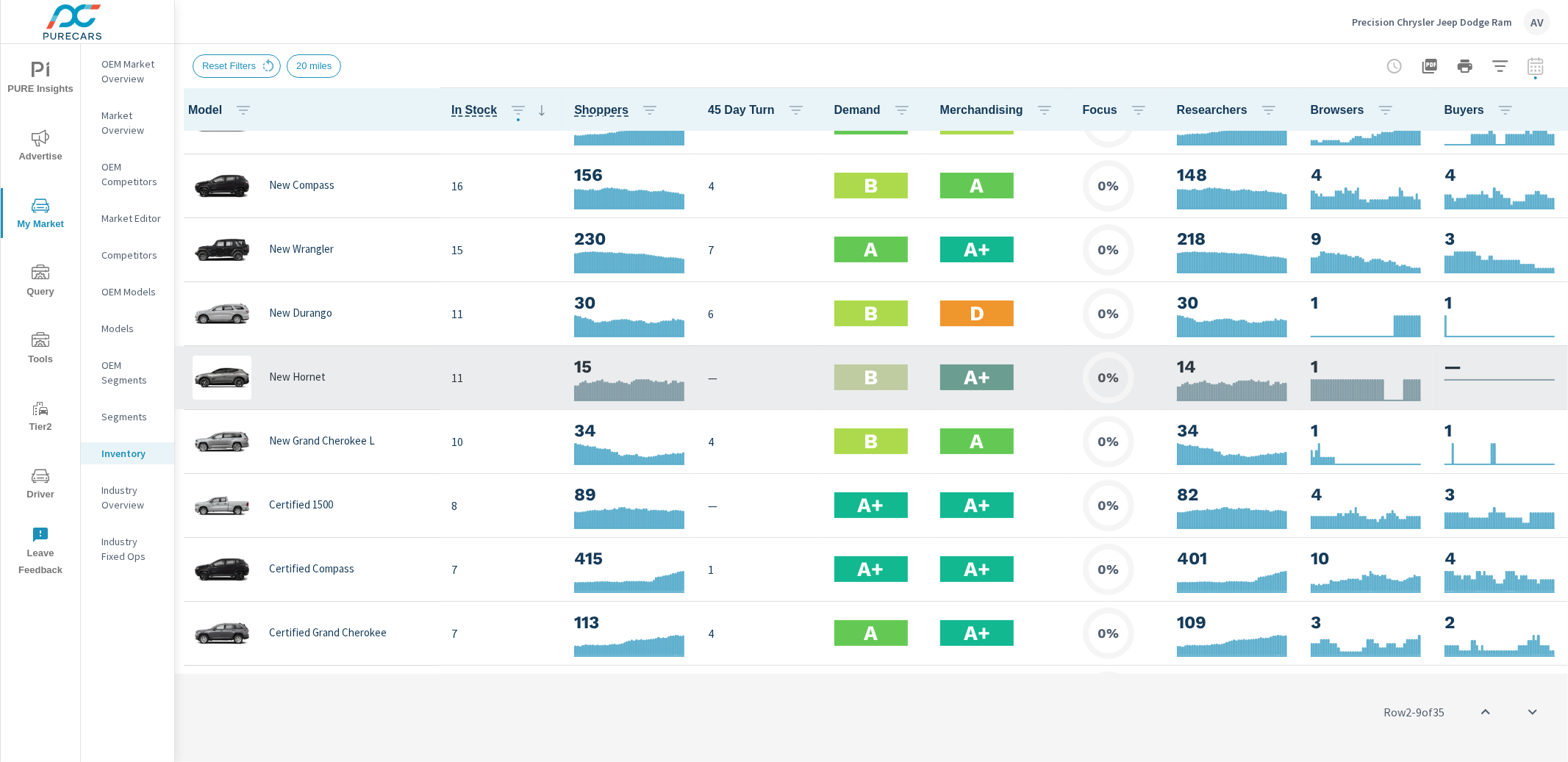
scroll to position [106, 0]
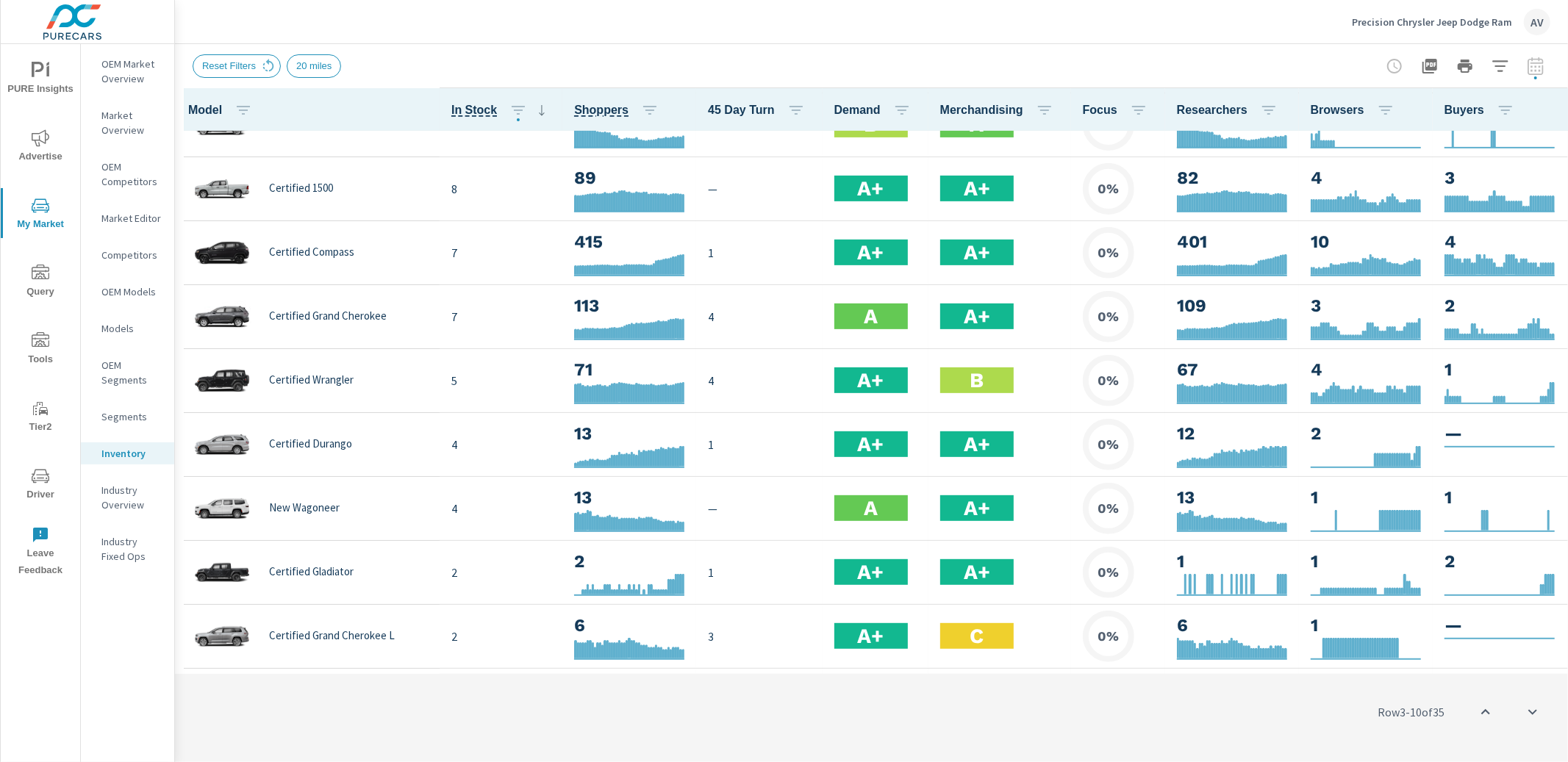
scroll to position [460, 0]
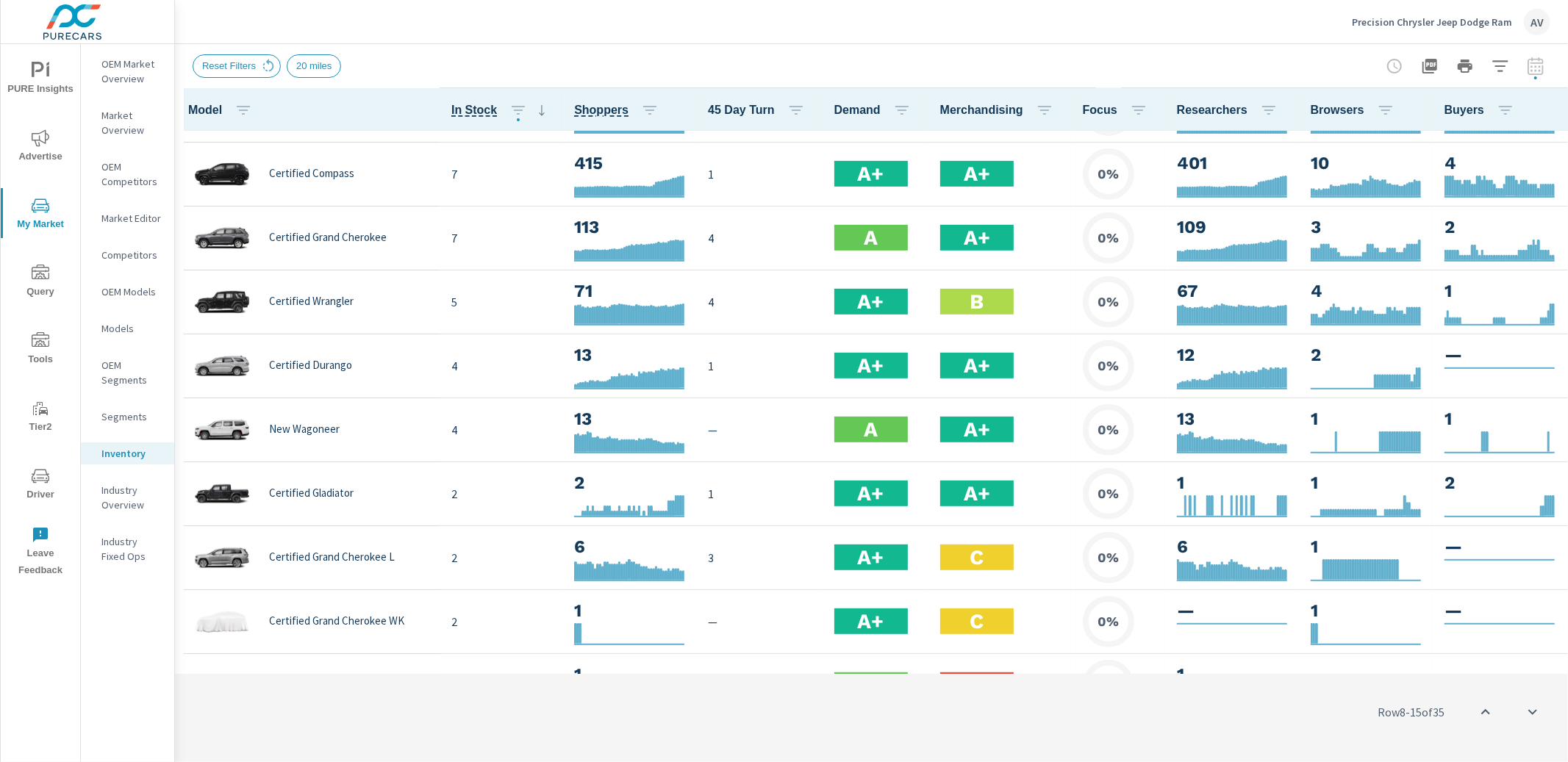
scroll to position [500, 0]
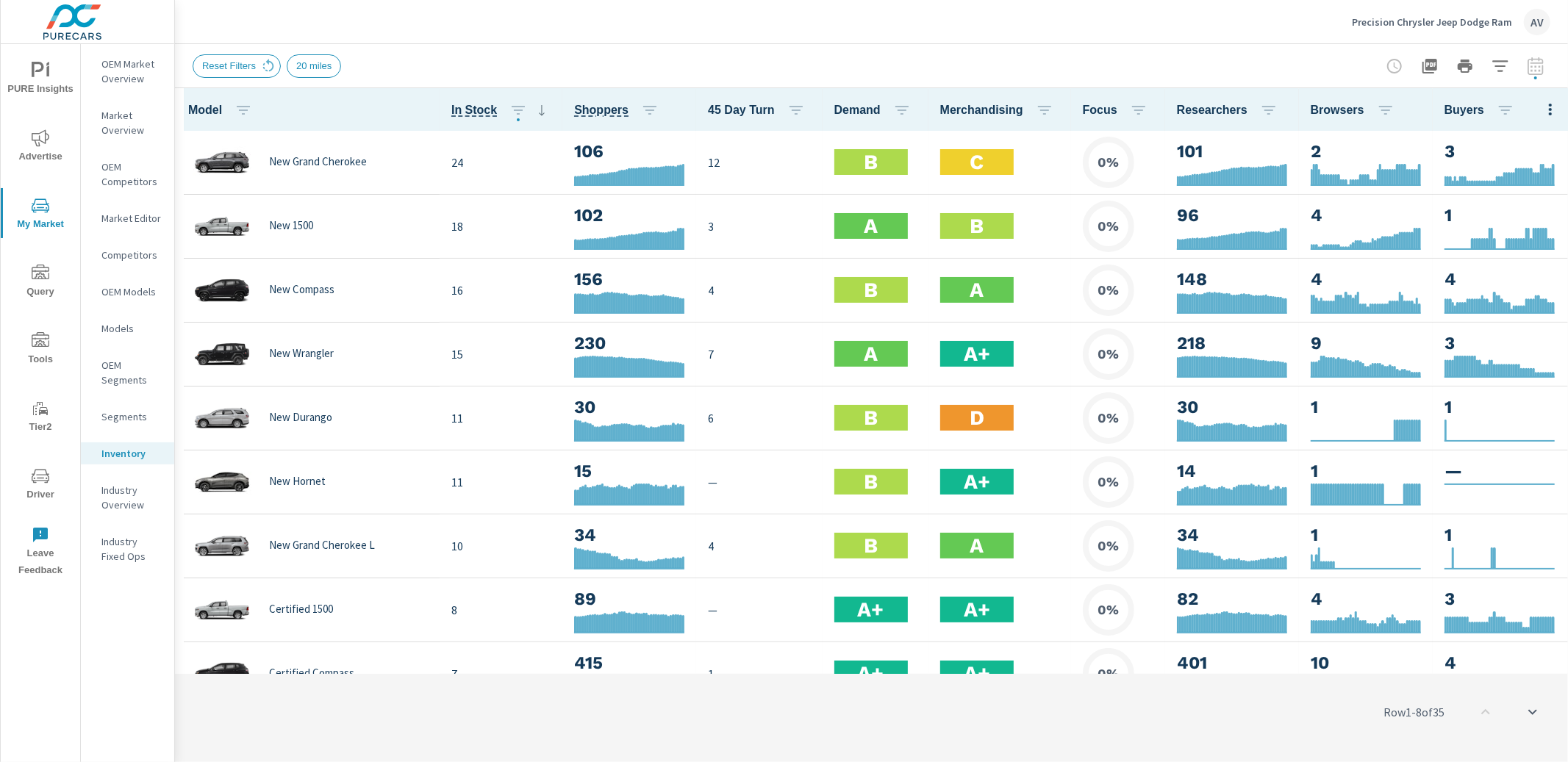
click at [54, 84] on span "PURE Insights" at bounding box center [40, 79] width 70 height 36
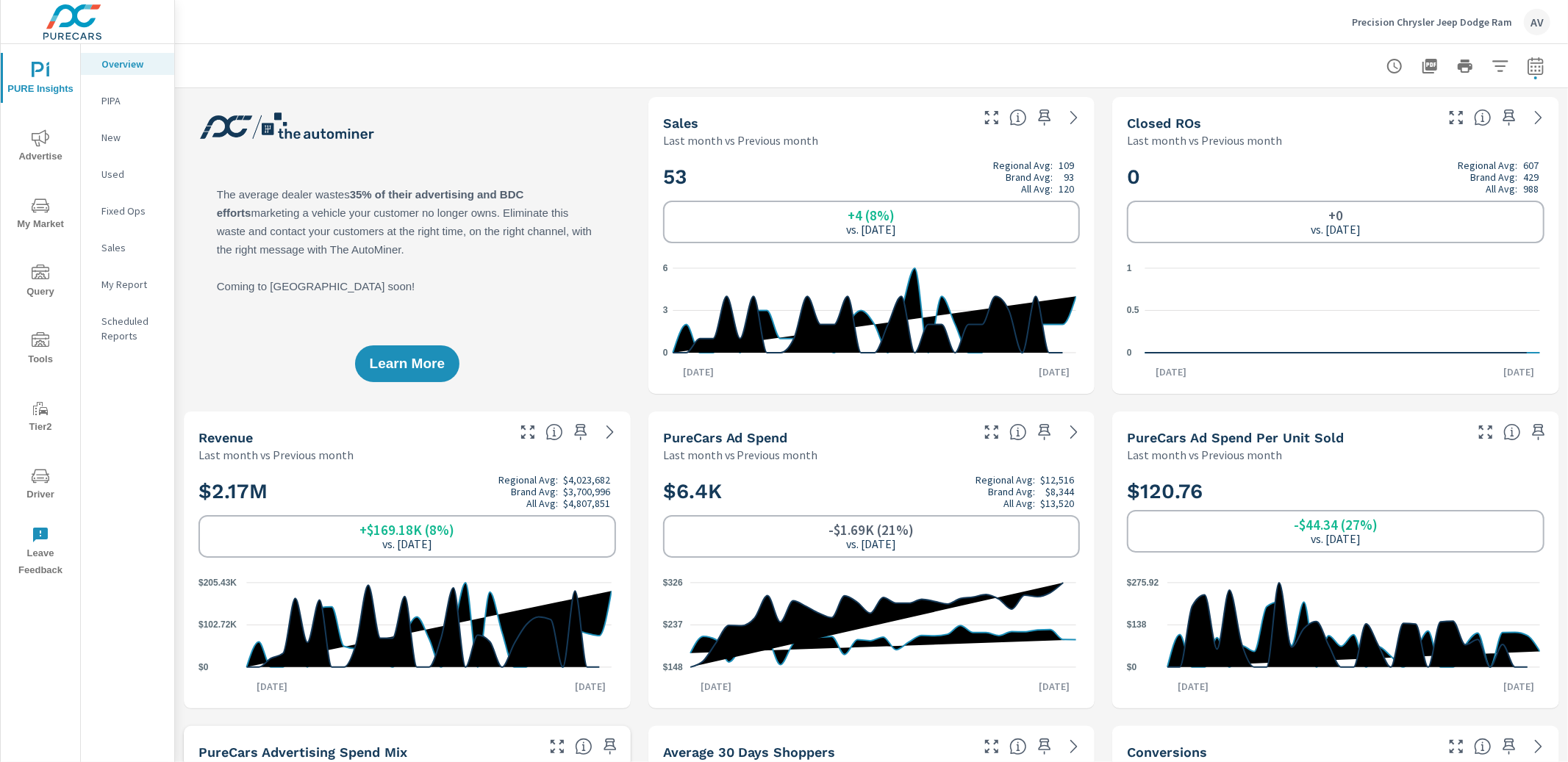
click at [140, 286] on p "My Report" at bounding box center [131, 284] width 61 height 15
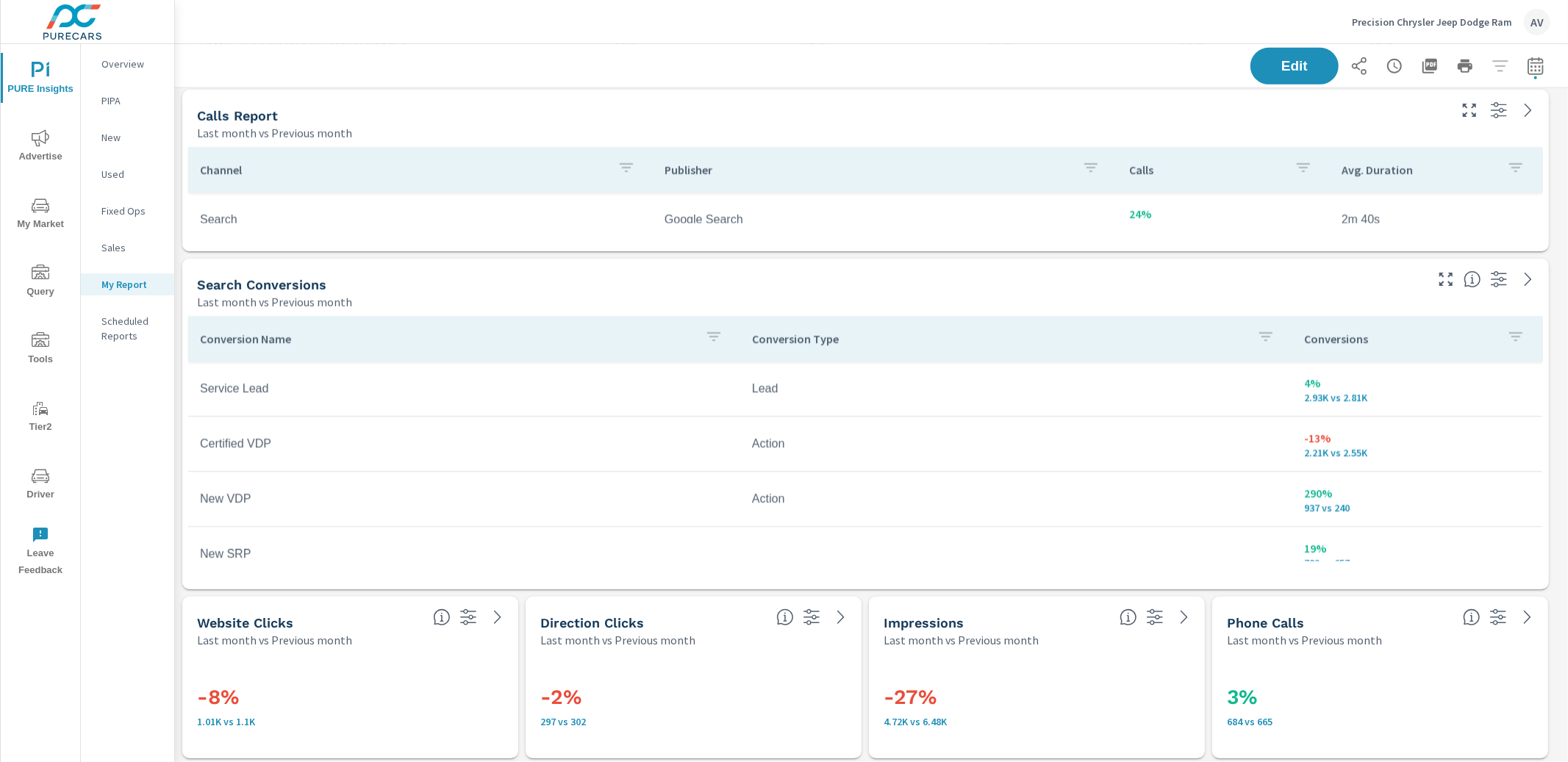
scroll to position [854, 0]
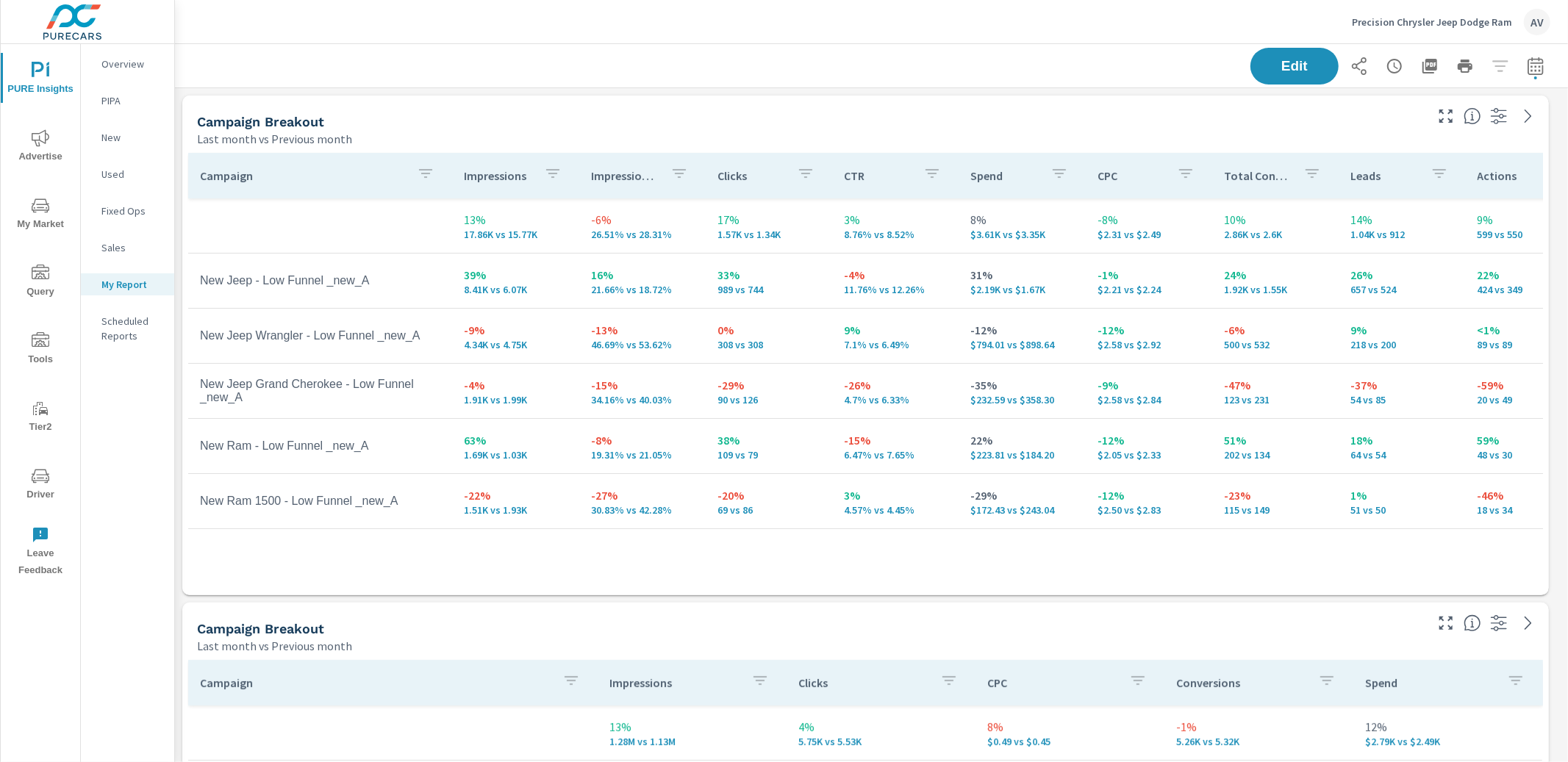
click at [43, 143] on icon "nav menu" at bounding box center [41, 138] width 18 height 18
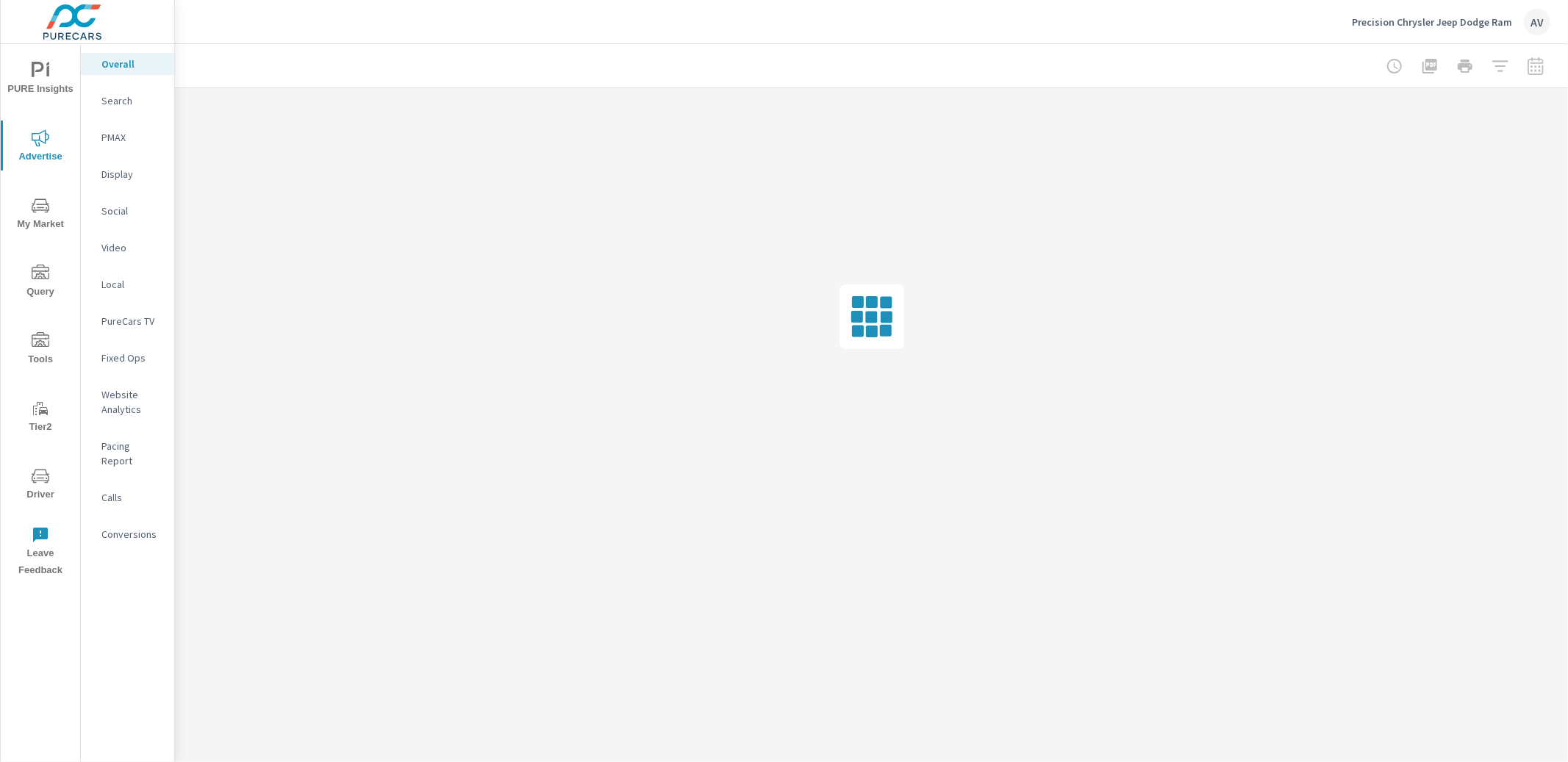
click at [122, 101] on p "Search" at bounding box center [131, 100] width 61 height 15
click at [125, 139] on p "PMAX" at bounding box center [131, 137] width 61 height 15
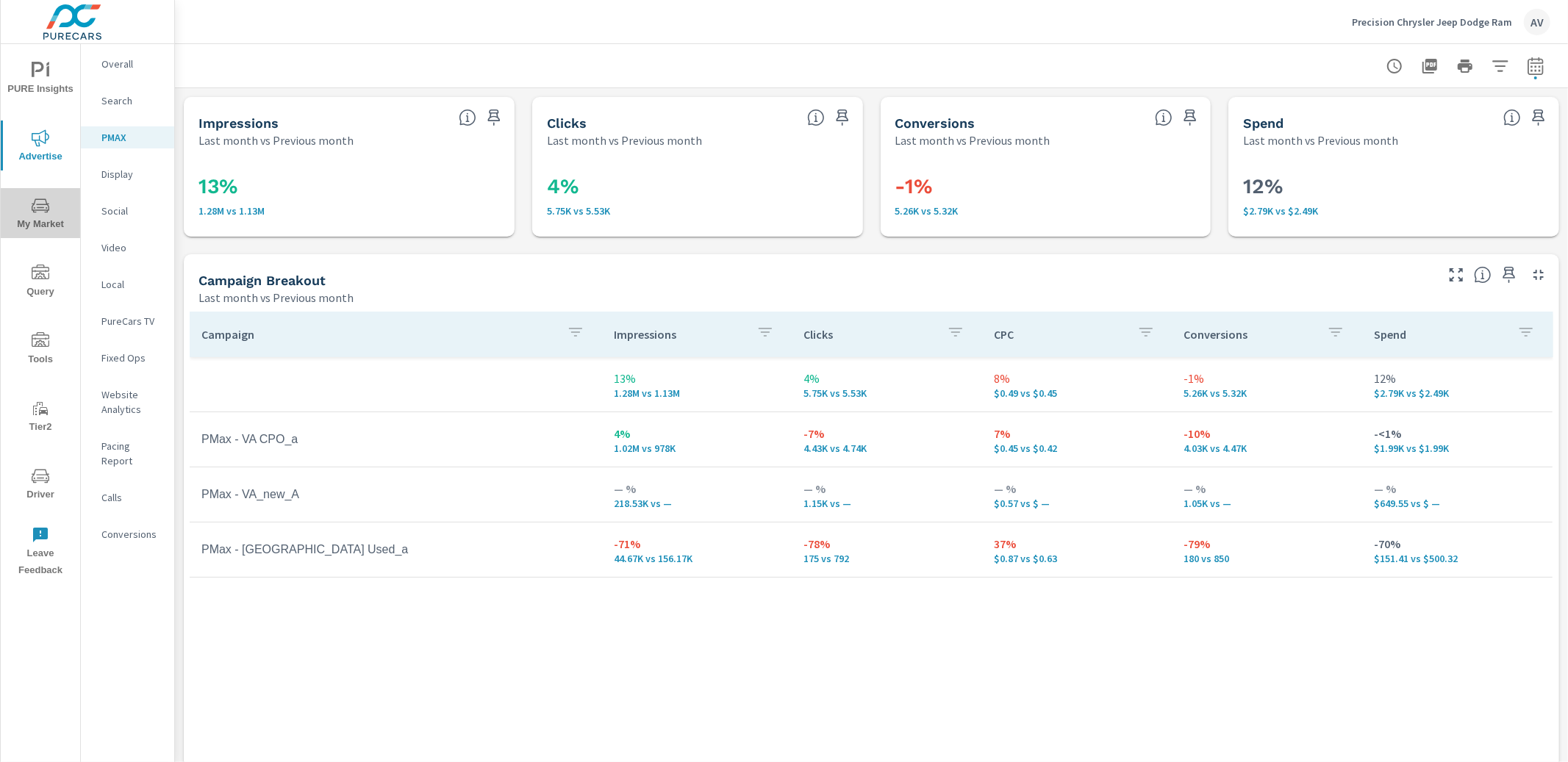
click at [56, 215] on span "My Market" at bounding box center [40, 214] width 70 height 36
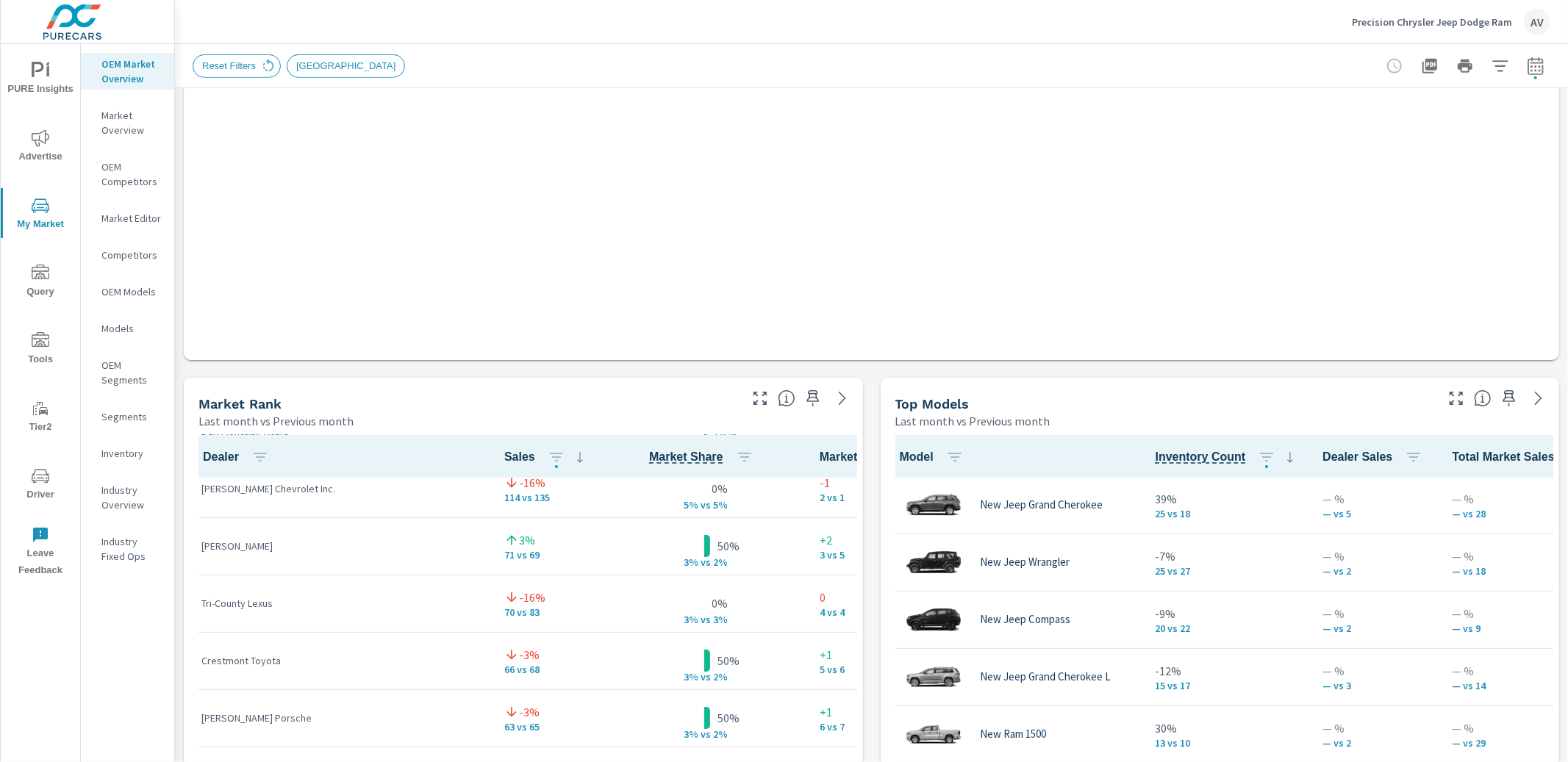
scroll to position [79, 0]
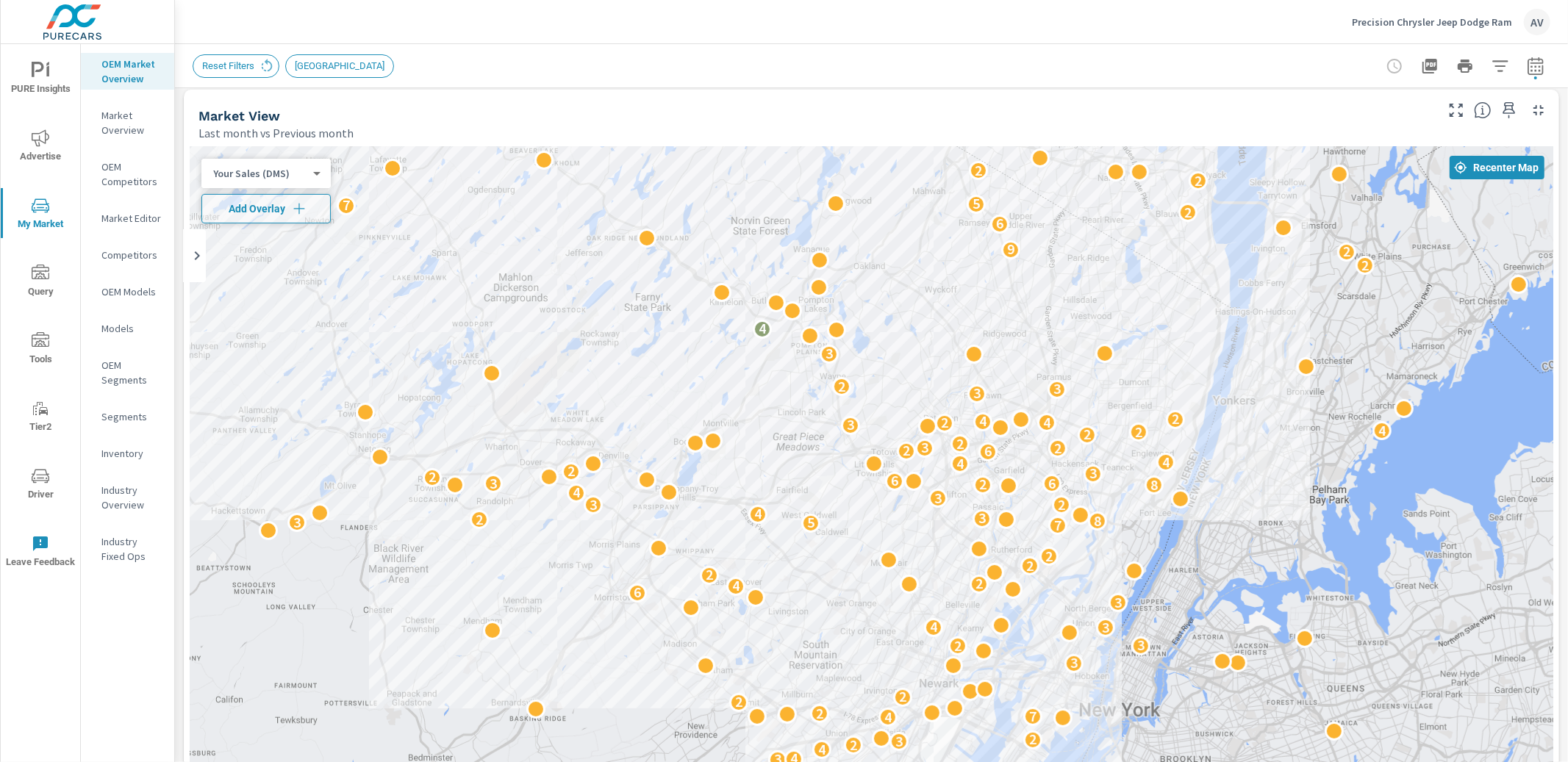
scroll to position [4, 0]
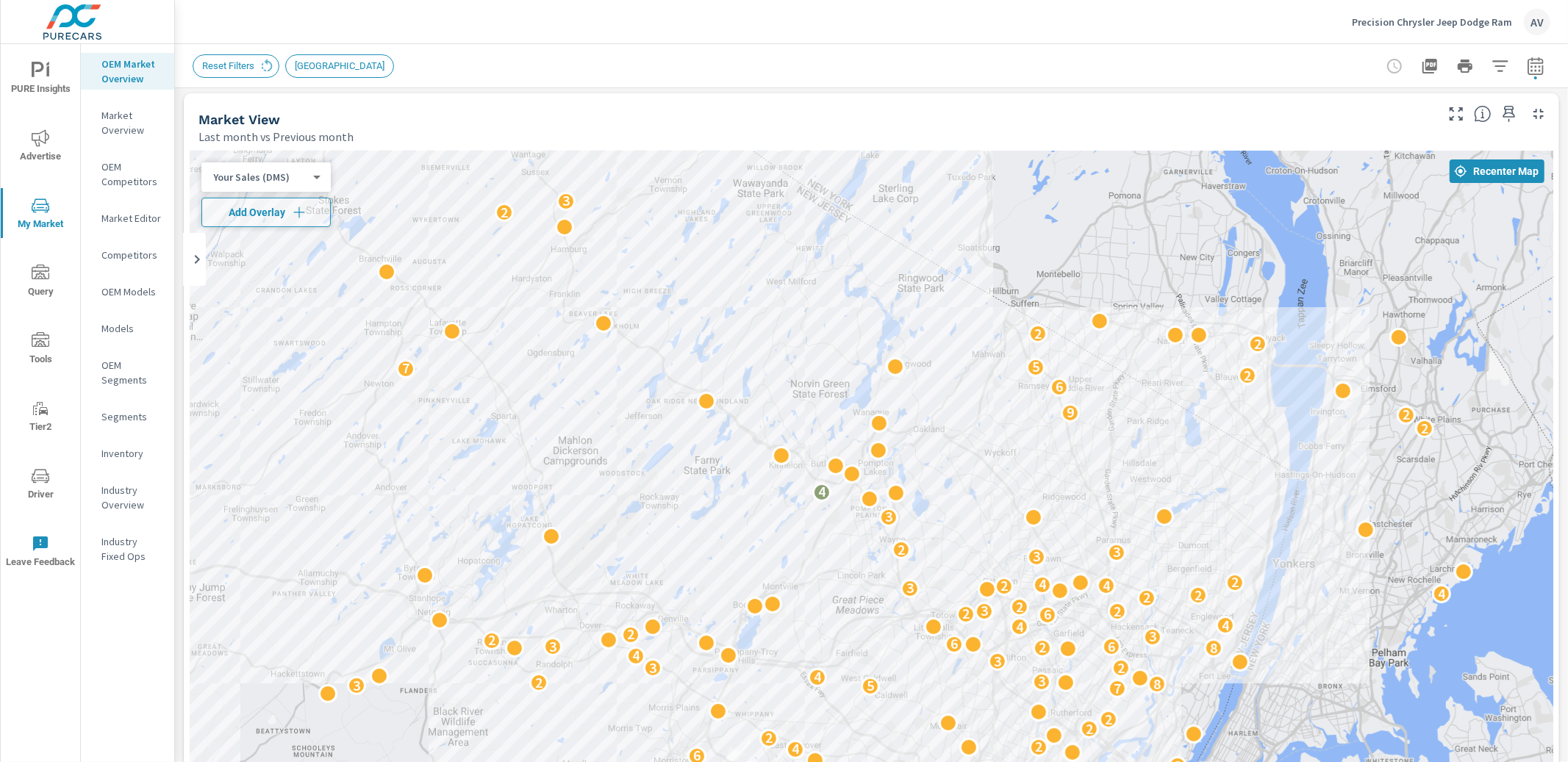
drag, startPoint x: 1016, startPoint y: 546, endPoint x: 1078, endPoint y: 709, distance: 174.4
click at [1078, 709] on div "4 2 2 4 3 2 3 5 2 2 2 2 2 2 4 5 6 2 4 3 3 2 2 2 2 2 2 4 3 4 4 2 3 2 4 7 2 2 2 3…" at bounding box center [871, 560] width 1364 height 818
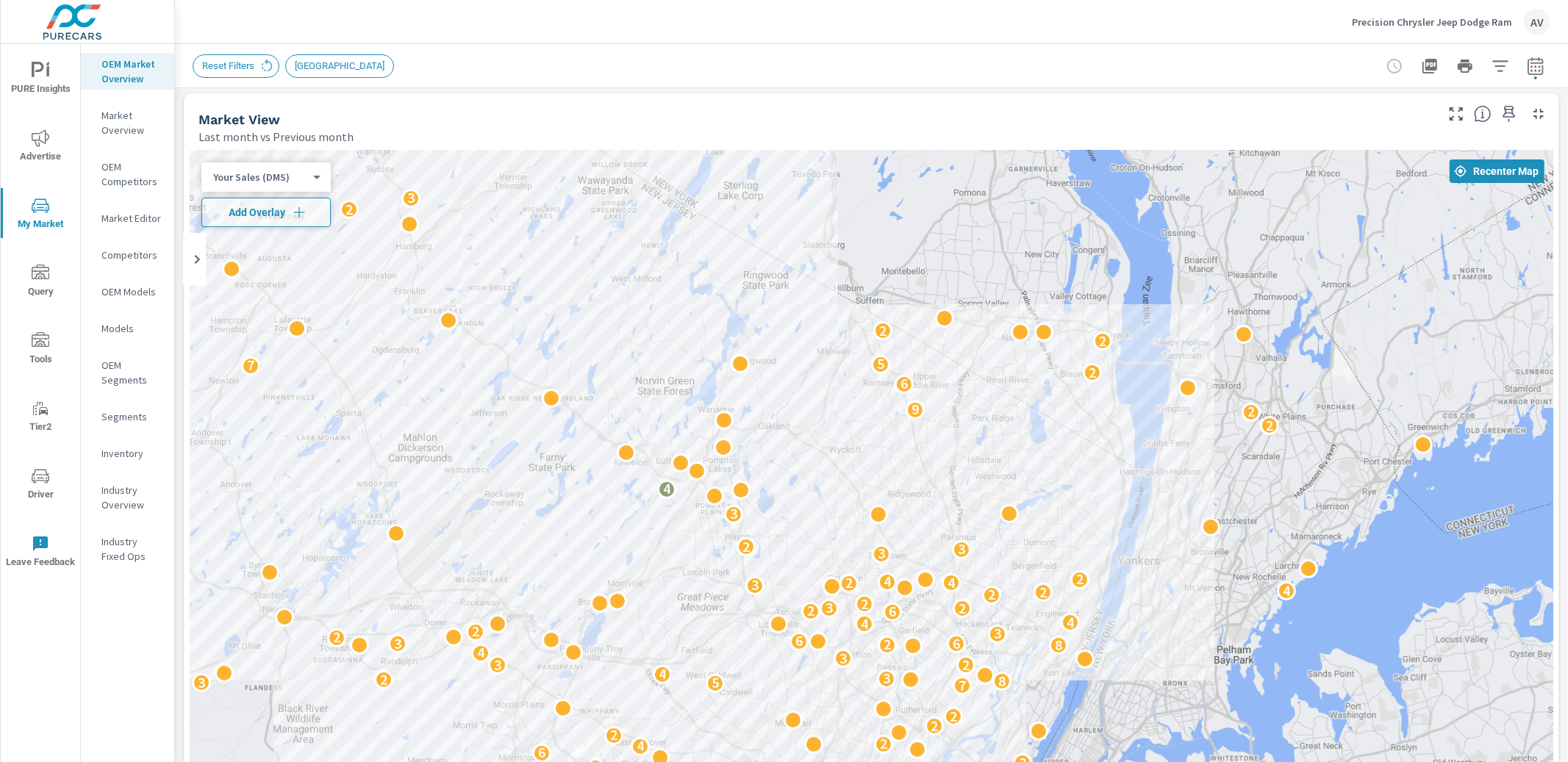
drag, startPoint x: 774, startPoint y: 174, endPoint x: 316, endPoint y: 365, distance: 496.2
click at [704, 178] on div "2 4 3 2 3 5 2 2 2 2 2 2 4 5 6 2 4 3 3 2 2 2 2 2 2 4 3 4 4 2 3 2 4 7 2 2 2 3 2 3…" at bounding box center [871, 560] width 1364 height 818
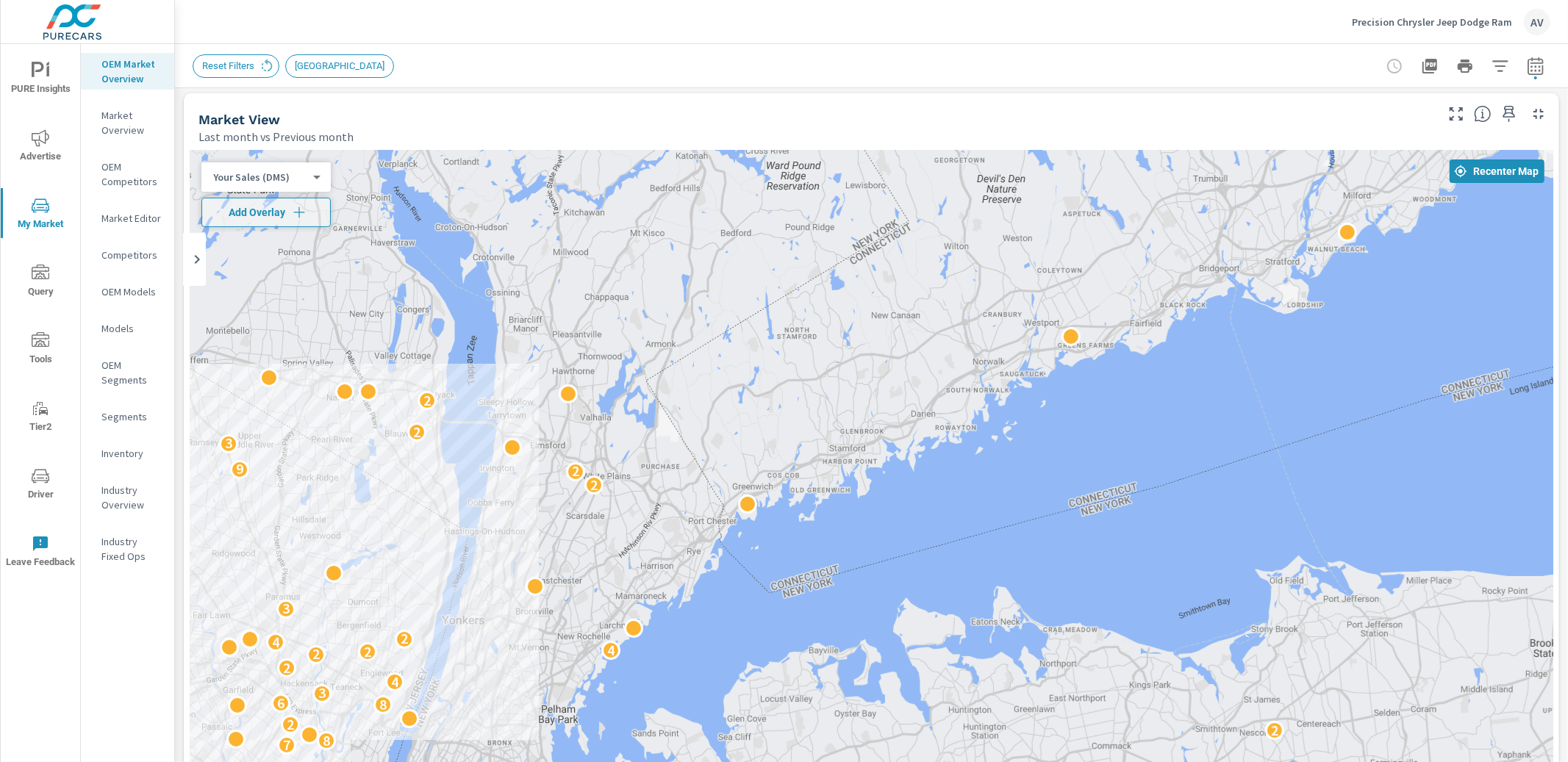
drag, startPoint x: 610, startPoint y: 418, endPoint x: 1406, endPoint y: 418, distance: 796.0
click at [1402, 421] on div "5 2 2 7 3 3 3 3 2 2 7 8 2 2 8 6 3 4 2 2 2 4 4 2 3 2 2 9 3 2 2 2" at bounding box center [871, 560] width 1364 height 818
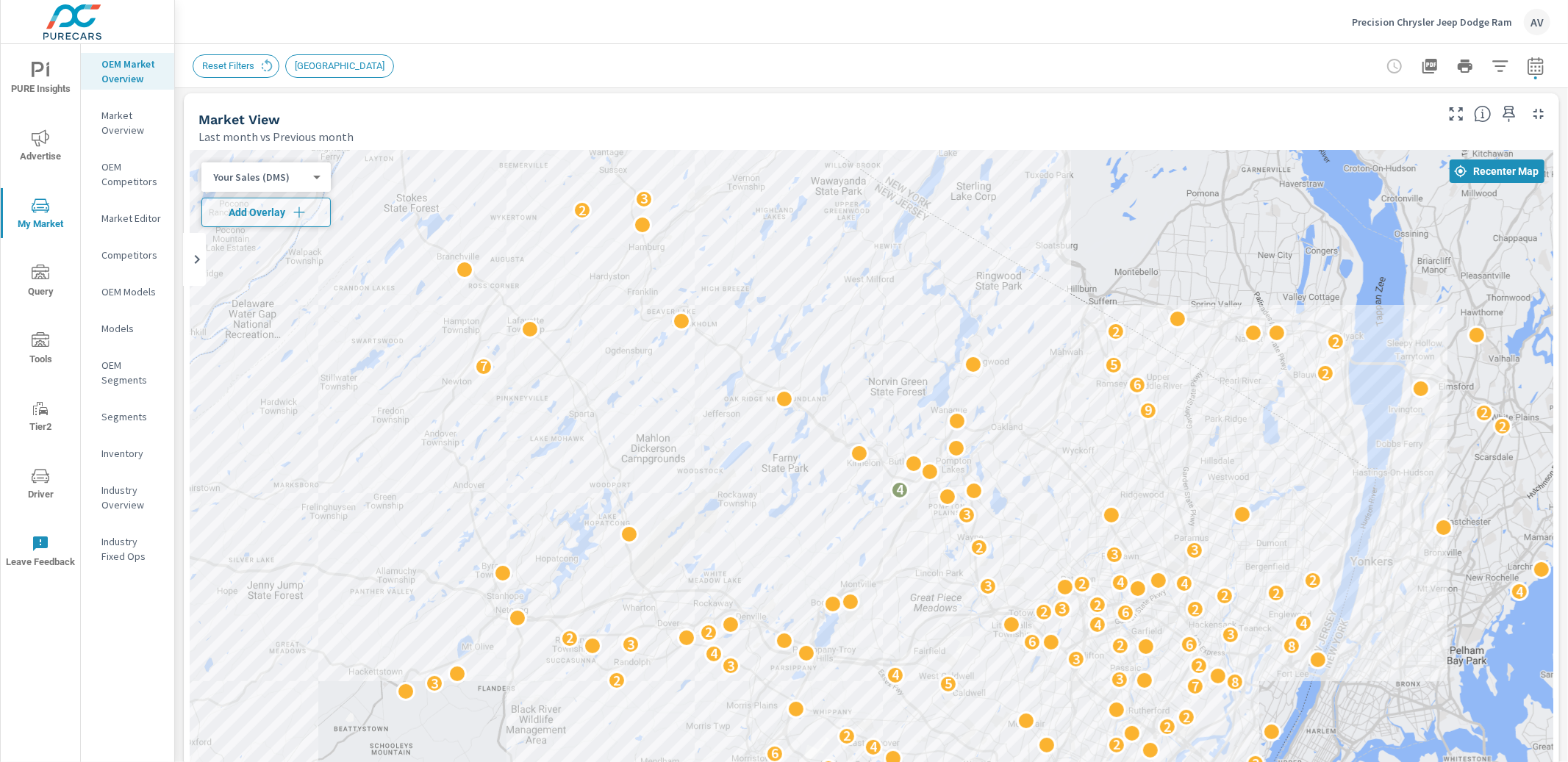
drag, startPoint x: 1084, startPoint y: 551, endPoint x: 1458, endPoint y: 538, distance: 374.2
click at [1458, 538] on div "4 3 2 3 5 2 2 2 2 2 2 4 5 6 2 4 3 3 2 2 2 2 2 2 4 3 4 4 2 3 2 4 7 2 2 2 3 2 3 3…" at bounding box center [871, 560] width 1364 height 818
click at [302, 179] on body "PURE Insights Advertise My Market Query Tools Tier2 Driver Leave Feedback OEM M…" at bounding box center [784, 381] width 1568 height 762
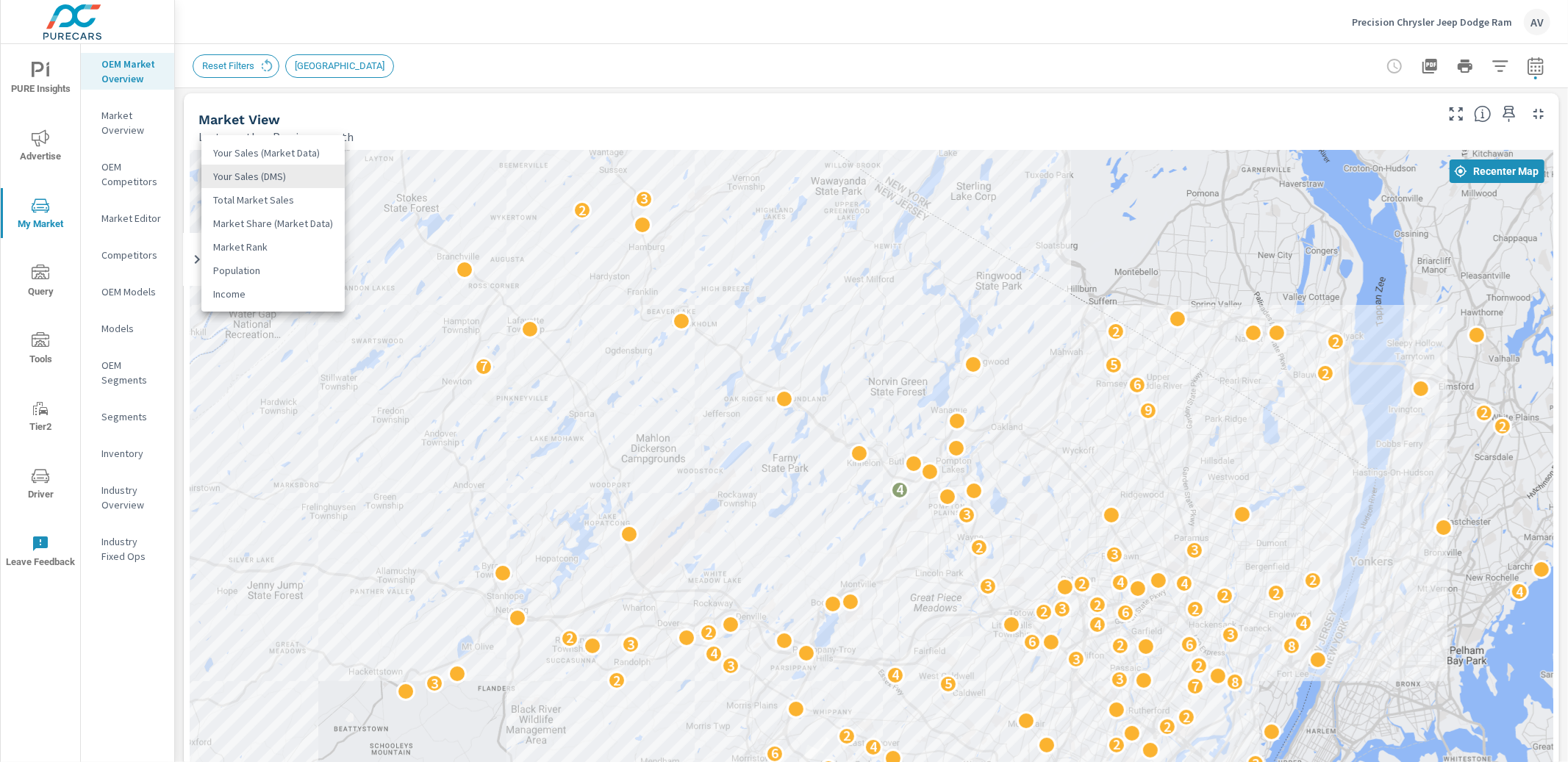
drag, startPoint x: 979, startPoint y: 447, endPoint x: 990, endPoint y: 444, distance: 11.4
click at [988, 446] on div at bounding box center [784, 381] width 1568 height 762
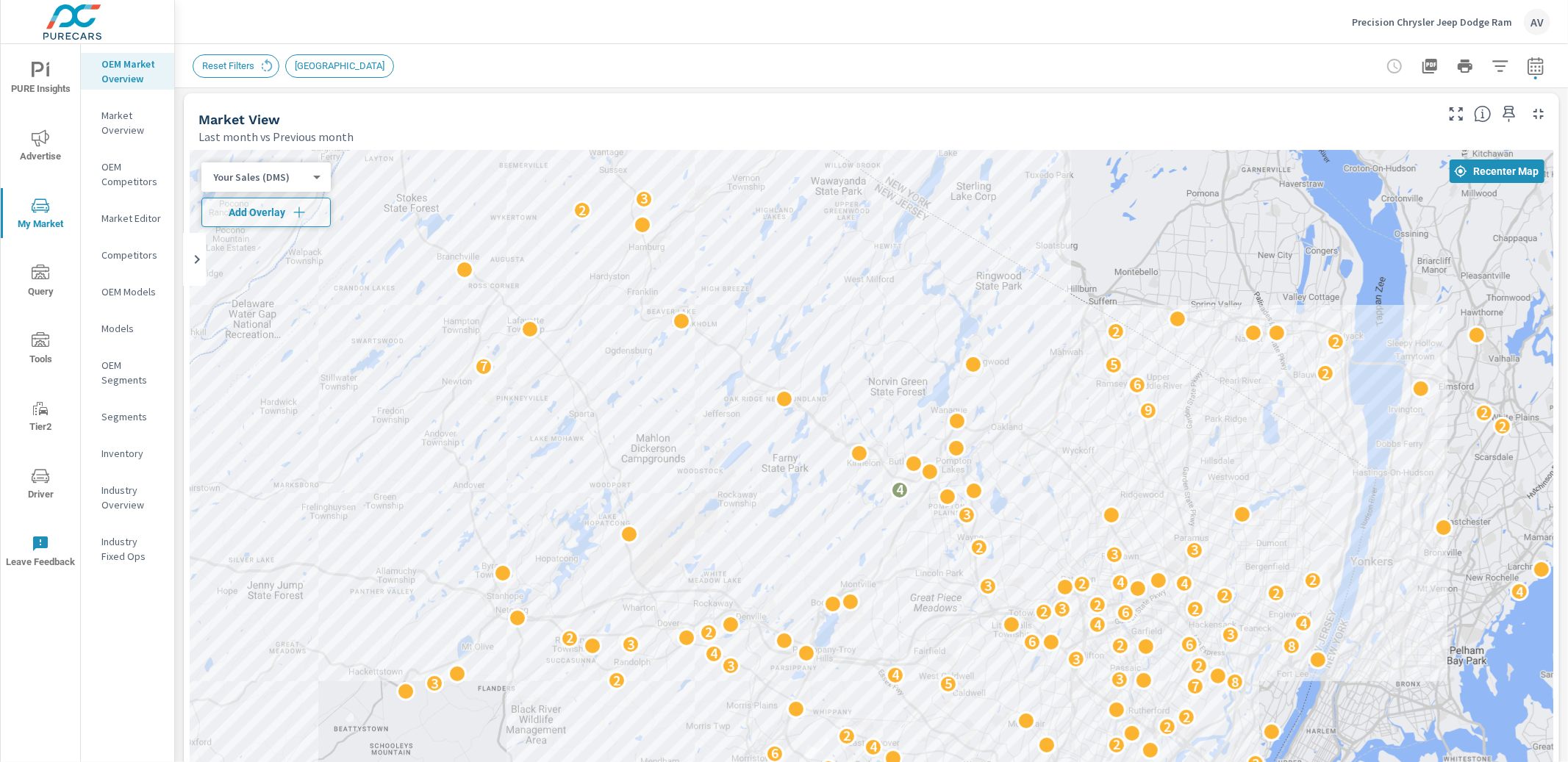
click at [271, 189] on div "Your Sales (DMS) 1 ​" at bounding box center [266, 178] width 129 height 30
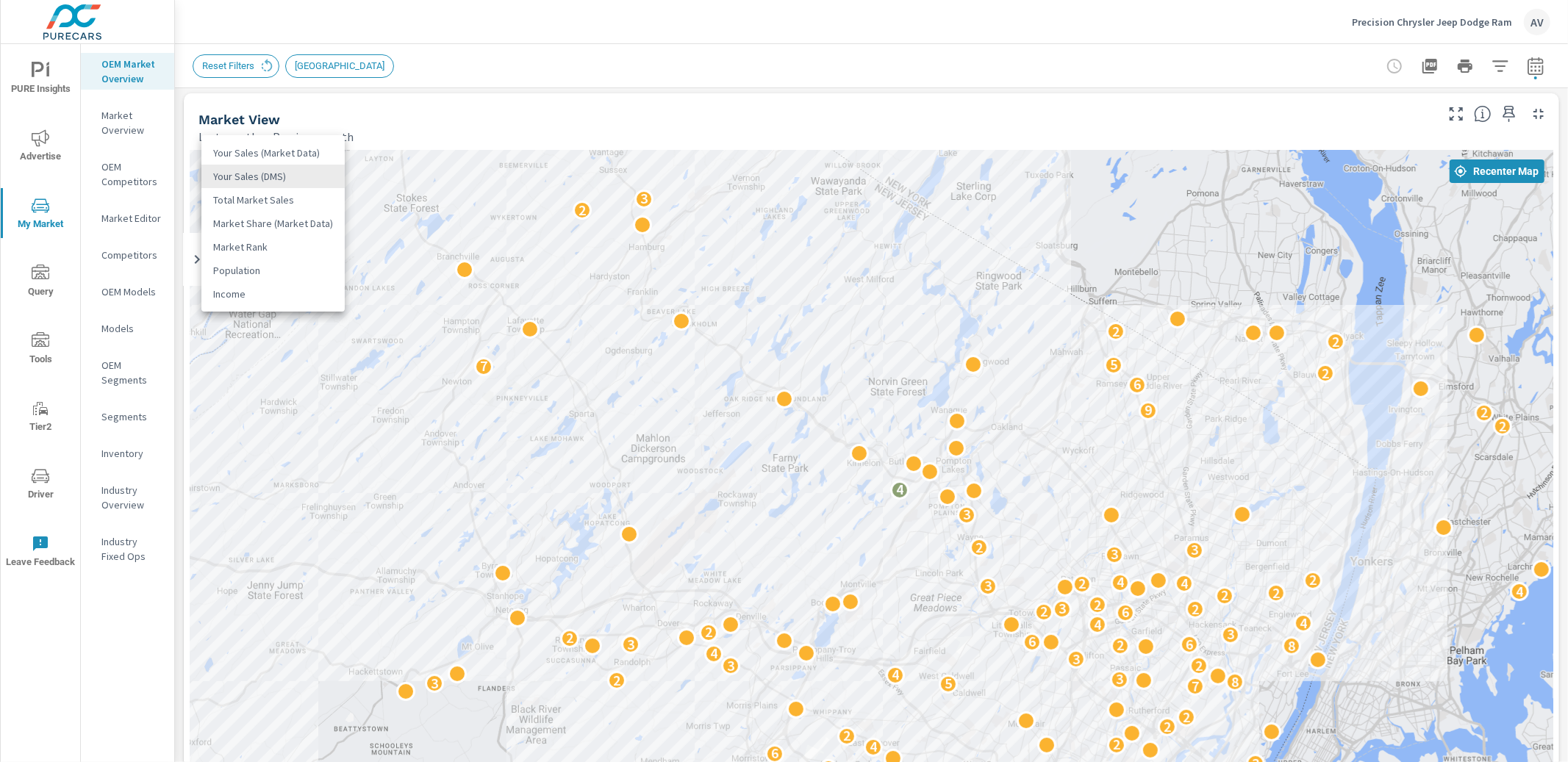
click at [271, 182] on body "PURE Insights Advertise My Market Query Tools Tier2 Driver Leave Feedback OEM M…" at bounding box center [784, 381] width 1568 height 762
click at [1144, 540] on div at bounding box center [784, 381] width 1568 height 762
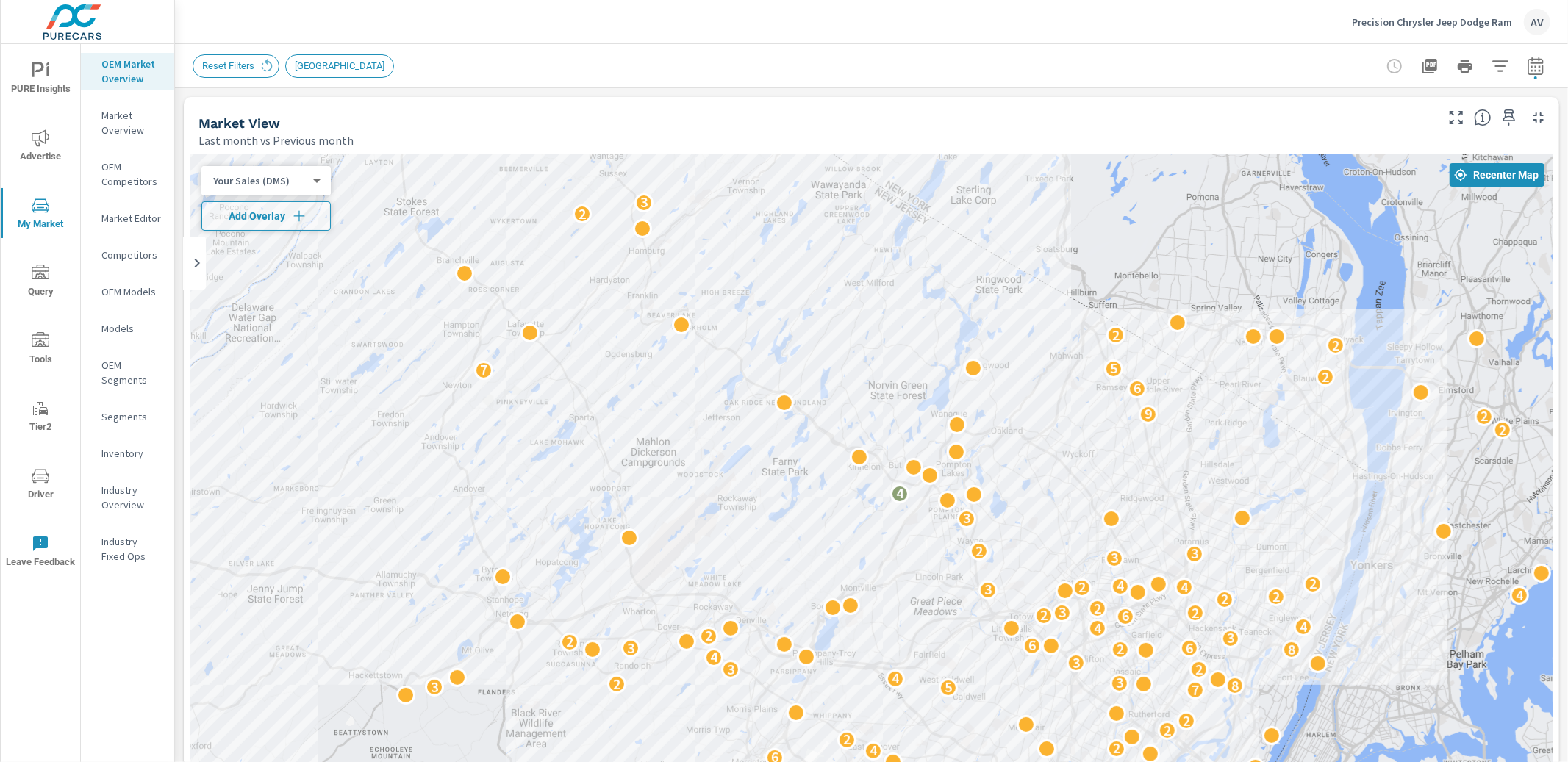
click at [184, 463] on div "← Move left → Move right ↑ Move up ↓ Move down + Zoom in - Zoom out Home Jump l…" at bounding box center [871, 585] width 1375 height 874
